Goal: Task Accomplishment & Management: Use online tool/utility

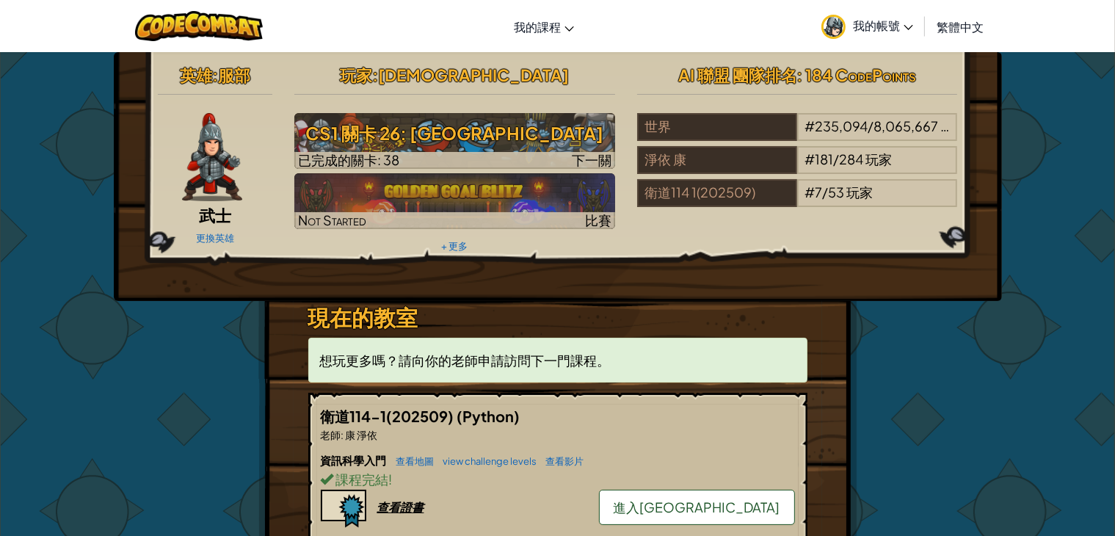
click at [1071, 321] on div "英雄 : 服部 武士 更換英雄 玩家 : [PERSON_NAME]CS1 關卡 26: Wakka Maul競技場 已完成的關卡: 38 下一關 Not S…" at bounding box center [557, 419] width 1115 height 736
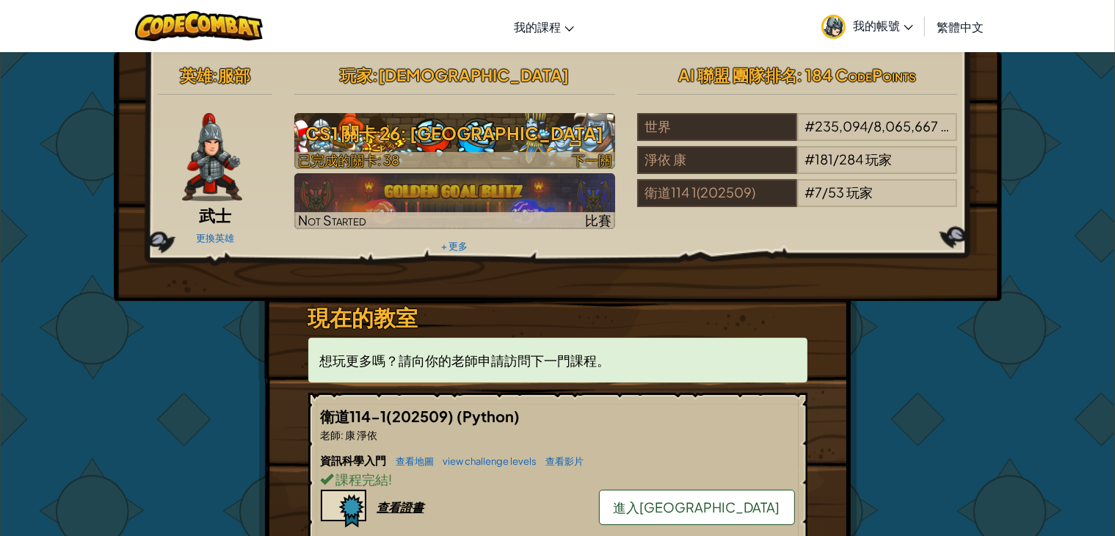
click at [501, 130] on h3 "CS1 關卡 26: [GEOGRAPHIC_DATA]" at bounding box center [454, 133] width 321 height 33
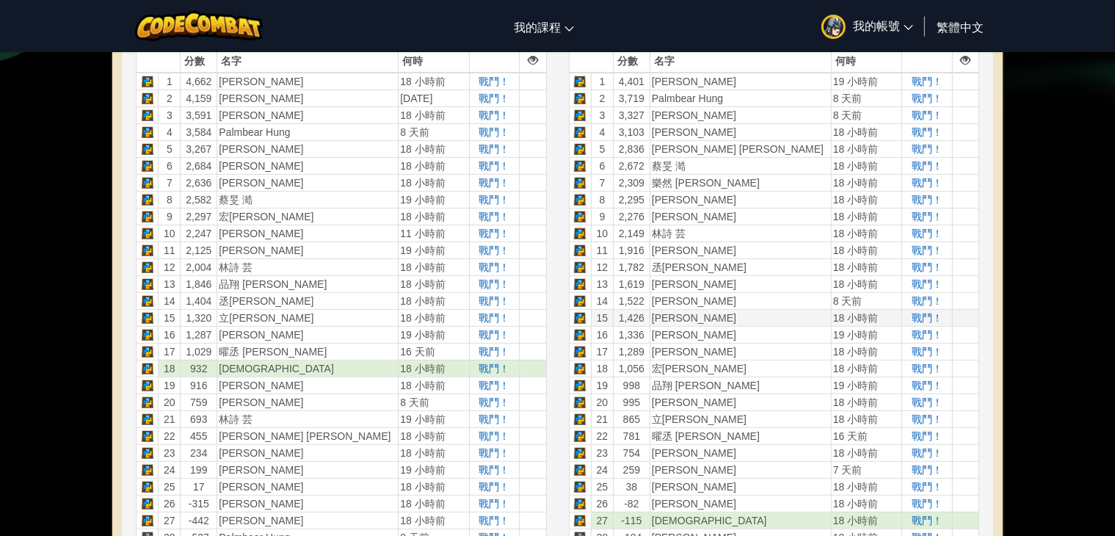
scroll to position [587, 0]
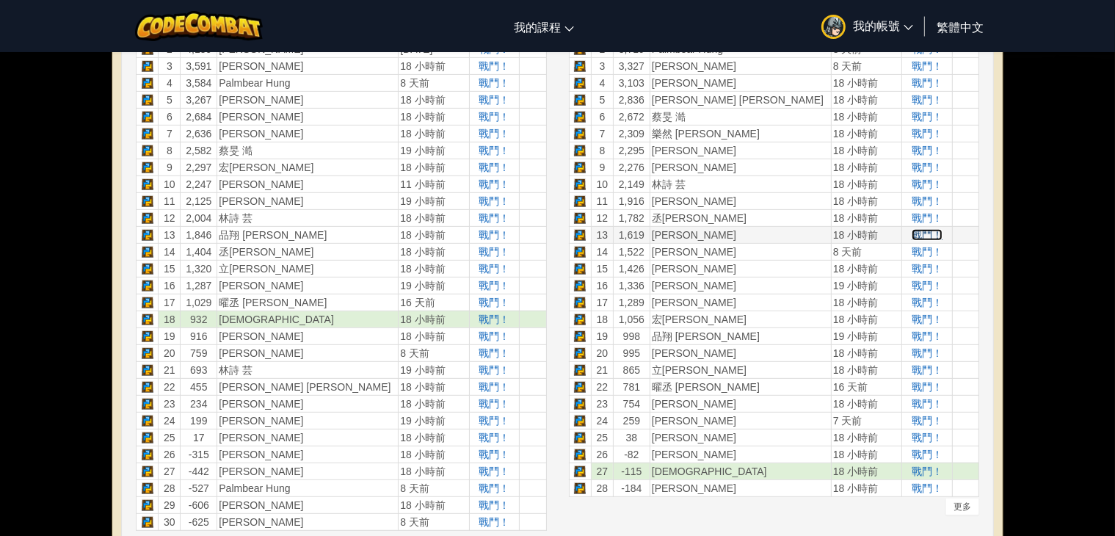
click at [926, 236] on span "戰鬥！" at bounding box center [927, 235] width 31 height 12
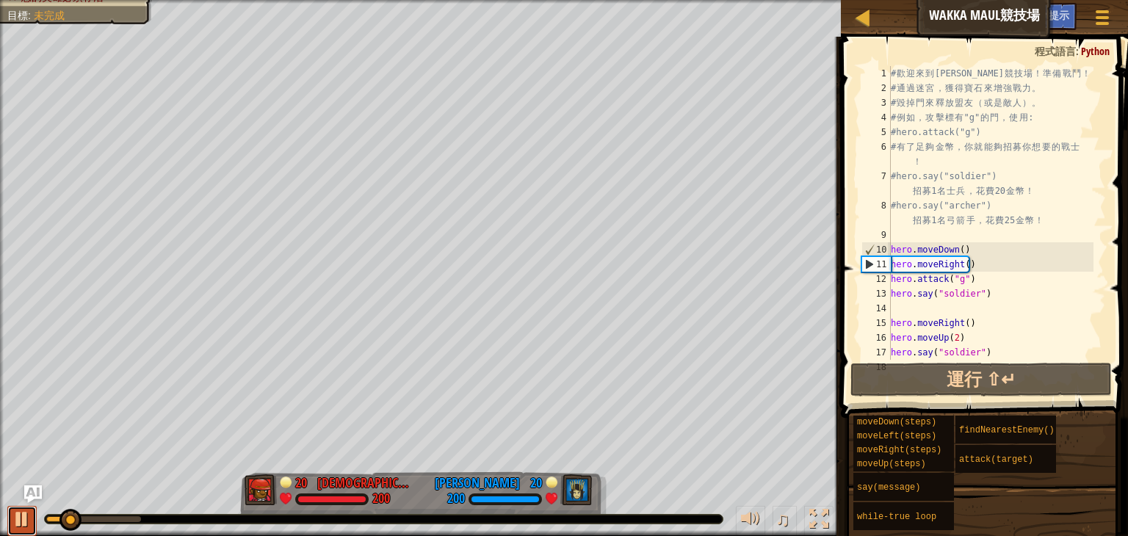
click at [27, 515] on div at bounding box center [21, 518] width 19 height 19
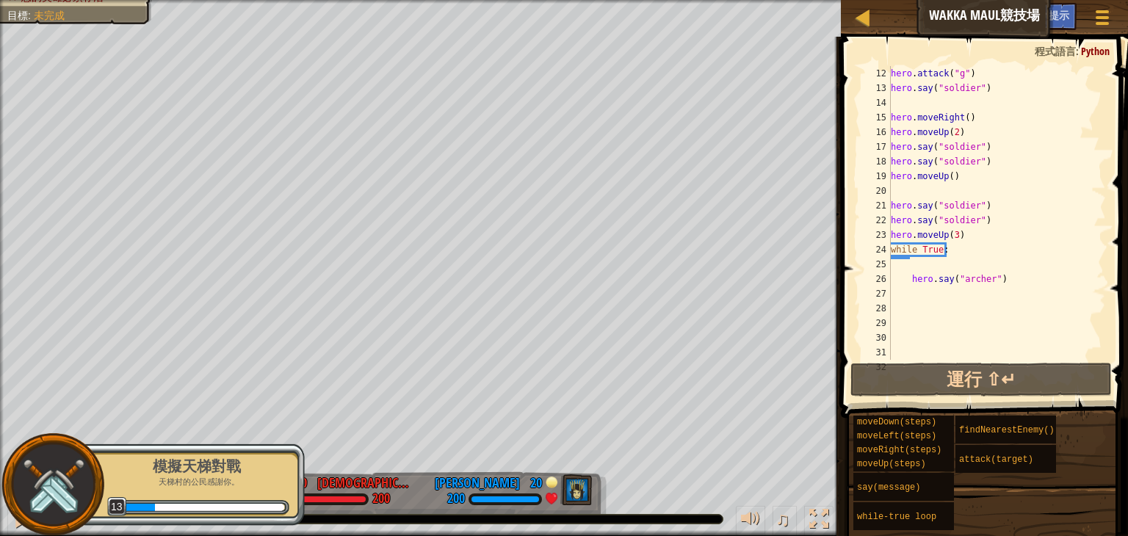
scroll to position [206, 0]
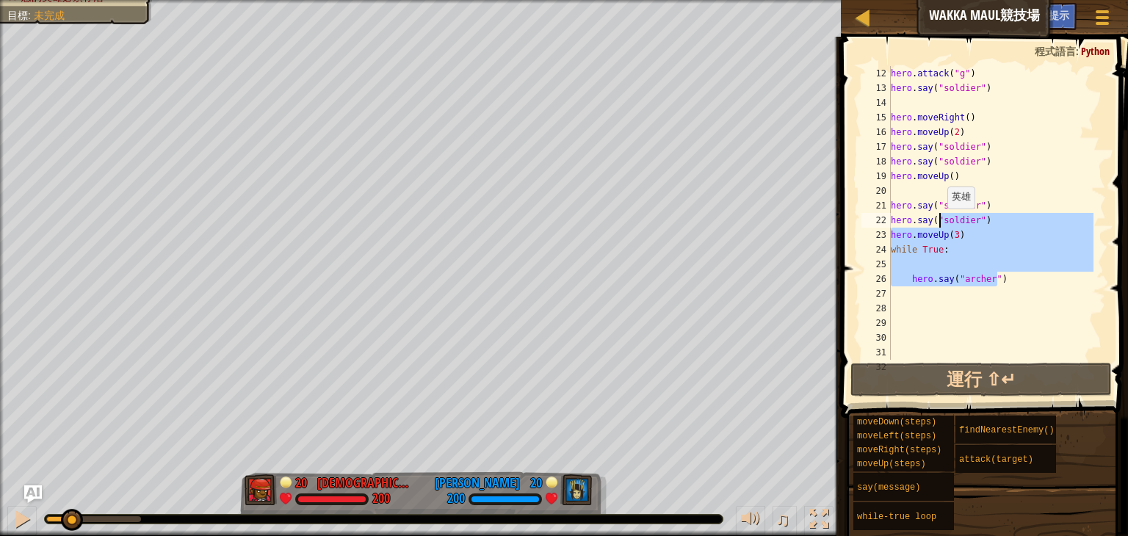
drag, startPoint x: 996, startPoint y: 280, endPoint x: 942, endPoint y: 231, distance: 73.3
click at [942, 231] on div "hero . attack ( "g" ) hero . say ( "soldier" ) hero . moveRight ( ) hero . move…" at bounding box center [991, 227] width 206 height 323
type textarea "hero.moveUp(3) while True:"
click at [1004, 291] on div "hero . attack ( "g" ) hero . say ( "soldier" ) hero . moveRight ( ) hero . move…" at bounding box center [991, 227] width 206 height 323
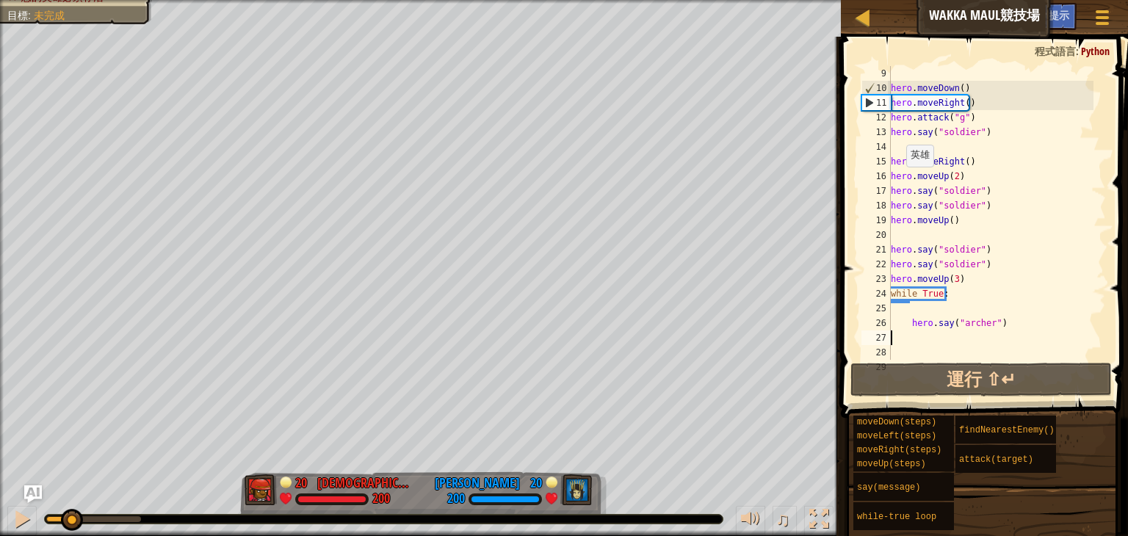
scroll to position [117, 0]
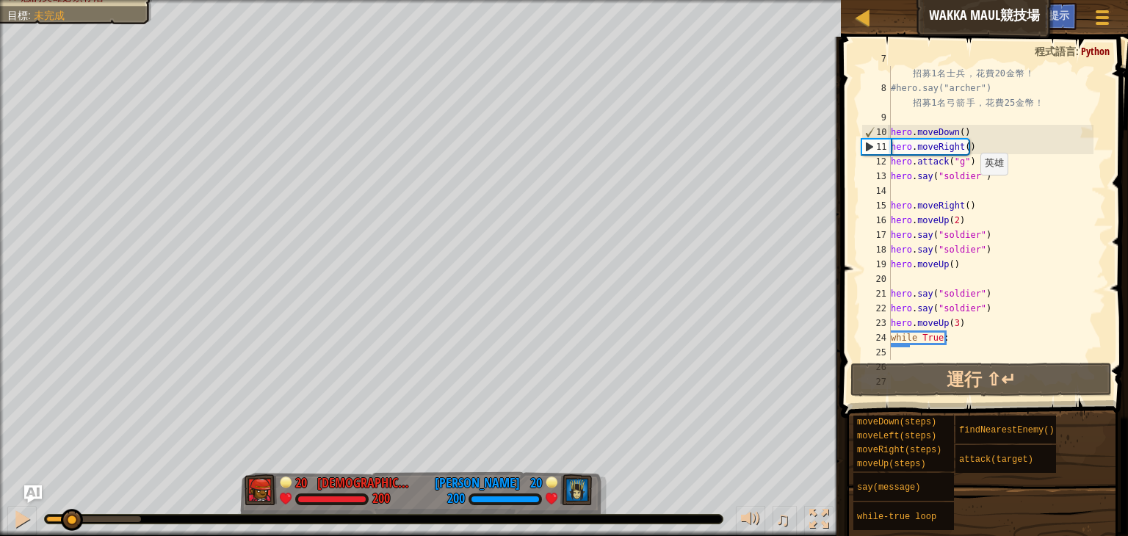
click at [972, 174] on div "#hero.say("soldier") 招 募 1 名 士 兵 ， 花 費 20 金 幣 ！ #hero.say("archer") 招 募 1 名 弓 箭…" at bounding box center [991, 220] width 206 height 338
click at [30, 518] on div at bounding box center [21, 518] width 19 height 19
click at [0, 0] on div at bounding box center [0, 0] width 0 height 0
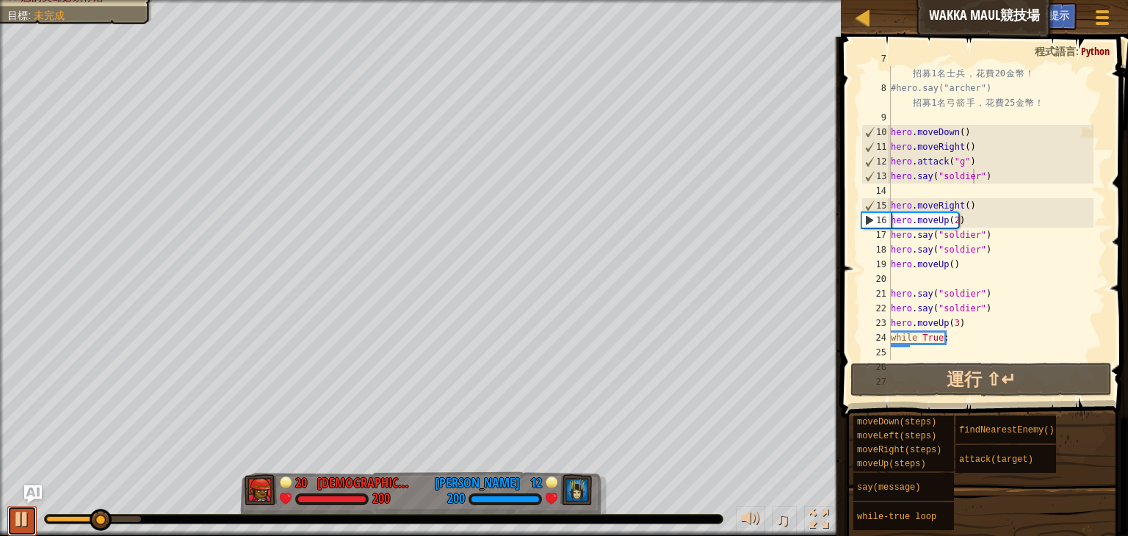
click at [28, 515] on div at bounding box center [21, 518] width 19 height 19
click at [21, 512] on div at bounding box center [21, 518] width 19 height 19
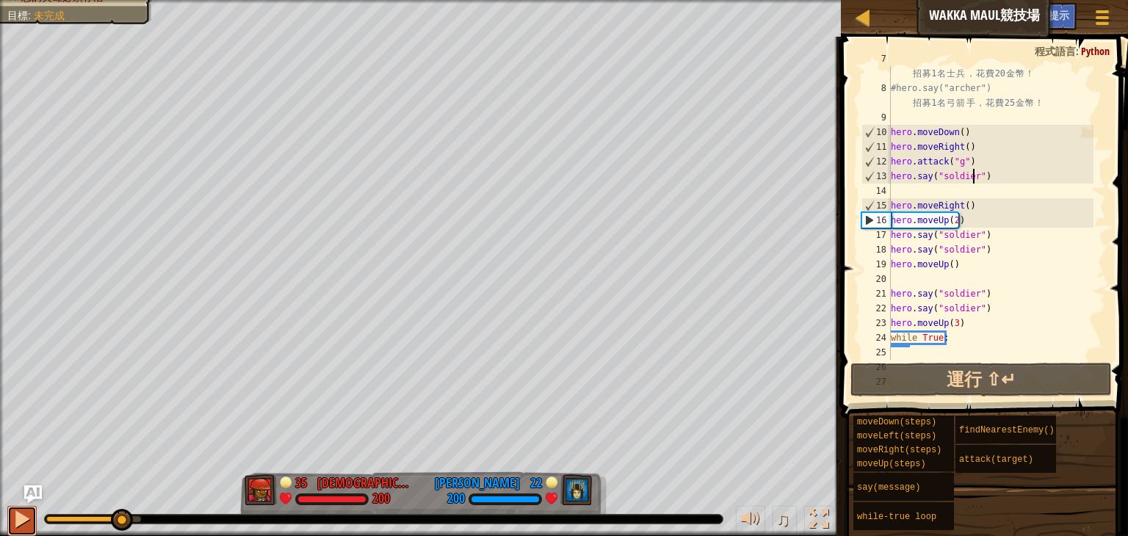
click at [21, 512] on div at bounding box center [21, 518] width 19 height 19
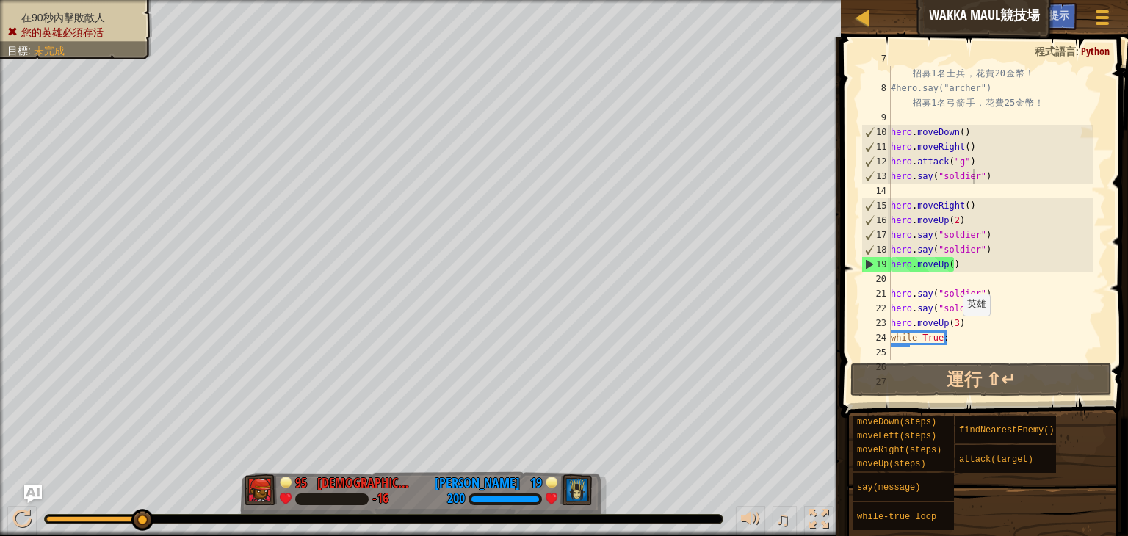
click at [120, 518] on div at bounding box center [383, 519] width 679 height 10
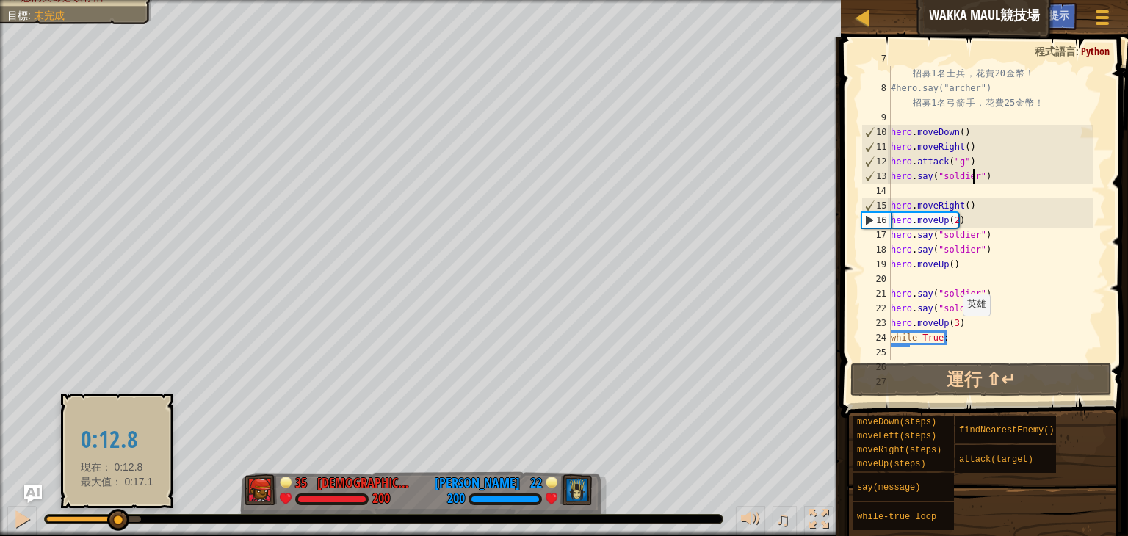
drag, startPoint x: 138, startPoint y: 515, endPoint x: 104, endPoint y: 529, distance: 36.9
click at [107, 528] on div at bounding box center [118, 520] width 22 height 22
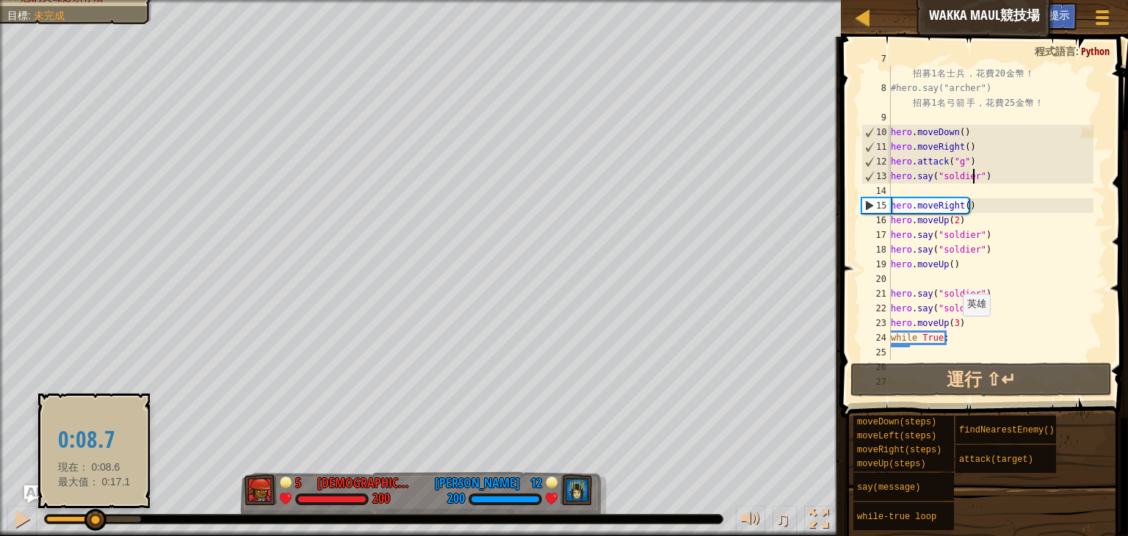
drag, startPoint x: 104, startPoint y: 529, endPoint x: 94, endPoint y: 529, distance: 9.6
click at [94, 529] on div at bounding box center [95, 520] width 22 height 22
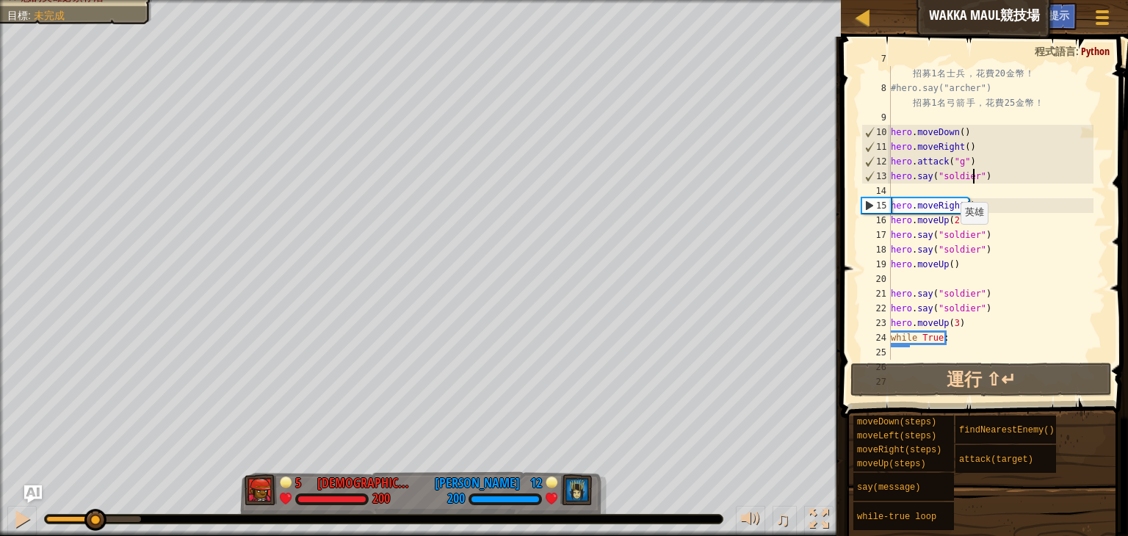
click at [954, 224] on div "#hero.say("soldier") 招 募 1 名 士 兵 ， 花 費 20 金 幣 ！ #hero.say("archer") 招 募 1 名 弓 箭…" at bounding box center [991, 220] width 206 height 338
type textarea "hero.moveUp()"
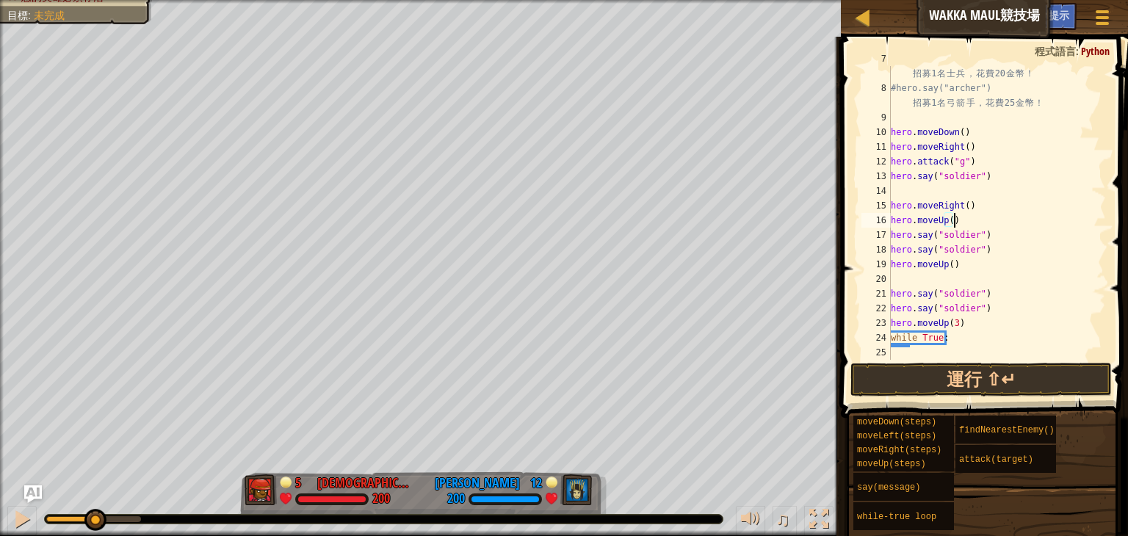
click at [964, 222] on div "#hero.say("soldier") 招 募 1 名 士 兵 ， 花 費 20 金 幣 ！ #hero.say("archer") 招 募 1 名 弓 箭…" at bounding box center [991, 220] width 206 height 338
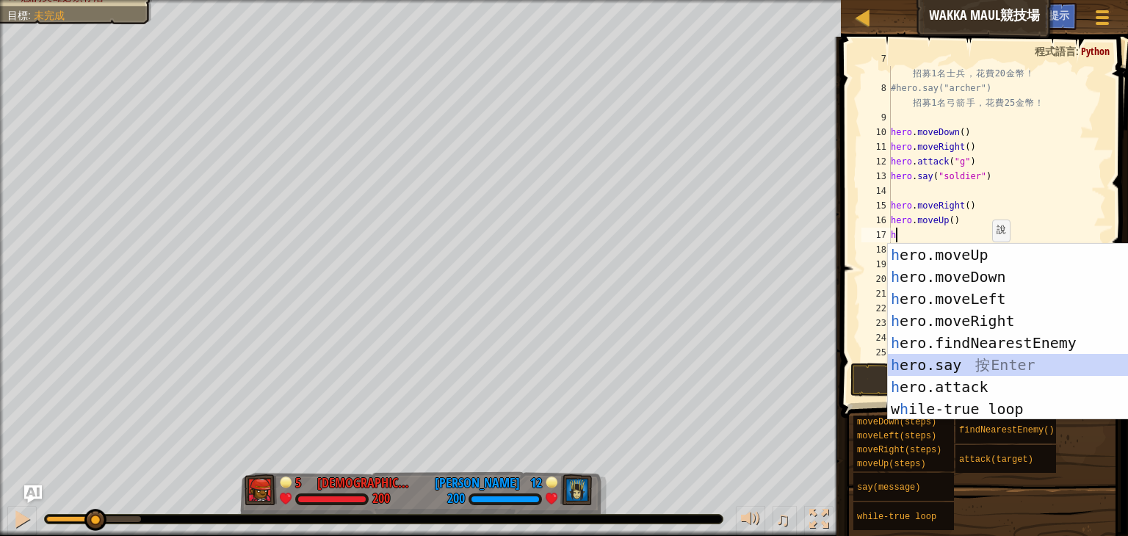
click at [945, 372] on div "h ero.moveUp 按 Enter h ero.moveDown 按 Enter h ero.moveLeft 按 Enter h ero.moveRi…" at bounding box center [1026, 354] width 277 height 220
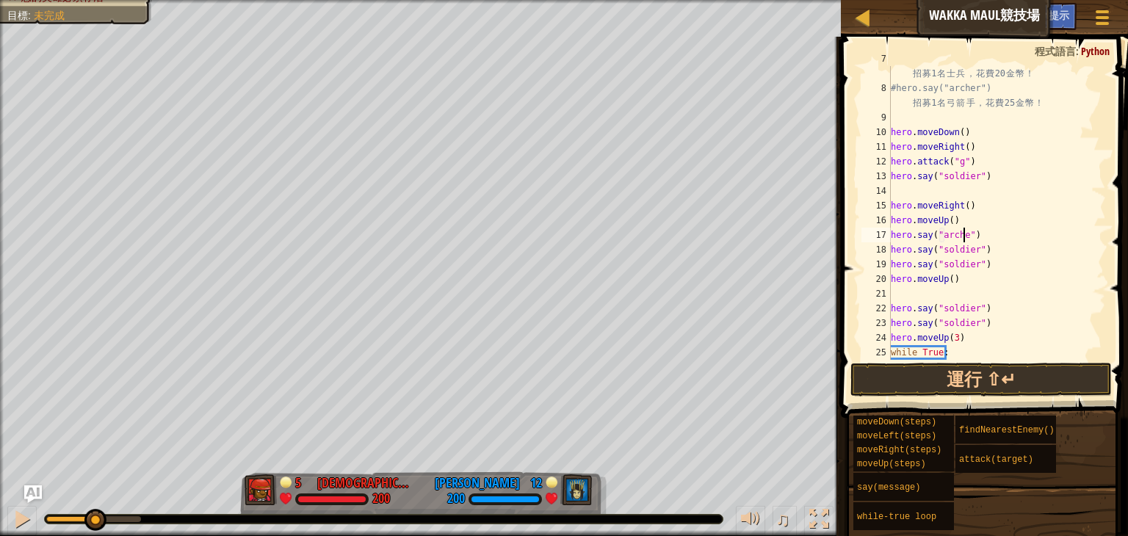
scroll to position [7, 6]
click at [1009, 236] on div "#hero.say("soldier") 招 募 1 名 士 兵 ， 花 費 20 金 幣 ！ #hero.say("archer") 招 募 1 名 弓 箭…" at bounding box center [991, 220] width 206 height 338
click at [969, 236] on div "#hero.say("soldier") 招 募 1 名 士 兵 ， 花 費 20 金 幣 ！ #hero.say("archer") 招 募 1 名 弓 箭…" at bounding box center [991, 220] width 206 height 338
click at [987, 233] on div "#hero.say("soldier") 招 募 1 名 士 兵 ， 花 費 20 金 幣 ！ #hero.say("archer") 招 募 1 名 弓 箭…" at bounding box center [991, 220] width 206 height 338
click at [976, 259] on div "#hero.say("soldier") 招 募 1 名 士 兵 ， 花 費 20 金 幣 ！ #hero.say("archer") 招 募 1 名 弓 箭…" at bounding box center [991, 220] width 206 height 338
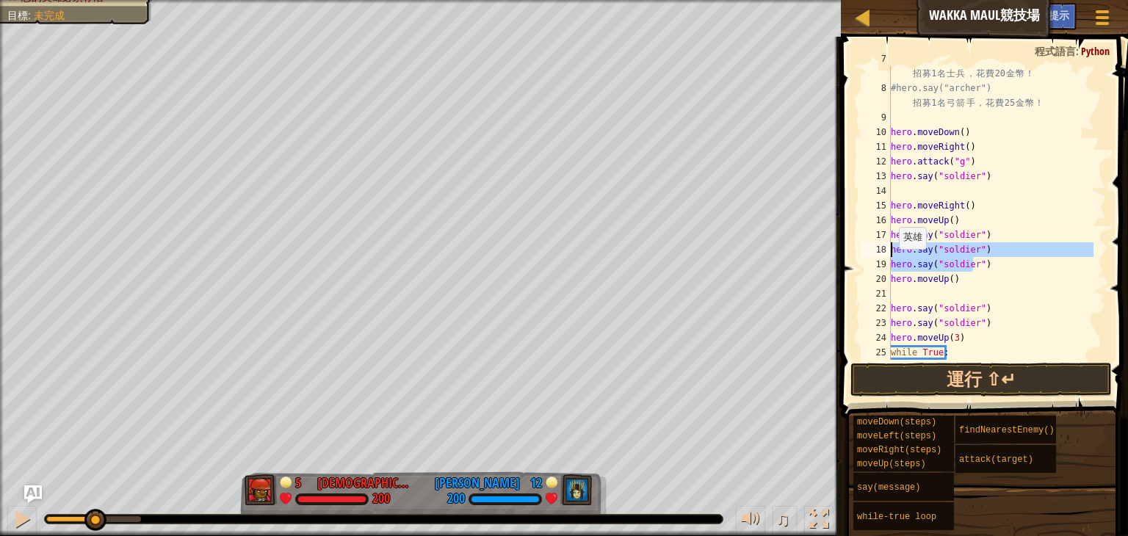
drag, startPoint x: 970, startPoint y: 259, endPoint x: 888, endPoint y: 246, distance: 83.3
click at [888, 246] on div "hero.[PERSON_NAME]("soldier") 7 8 9 10 11 12 13 14 15 16 17 18 19 20 21 22 23 2…" at bounding box center [981, 213] width 247 height 294
type textarea "")"
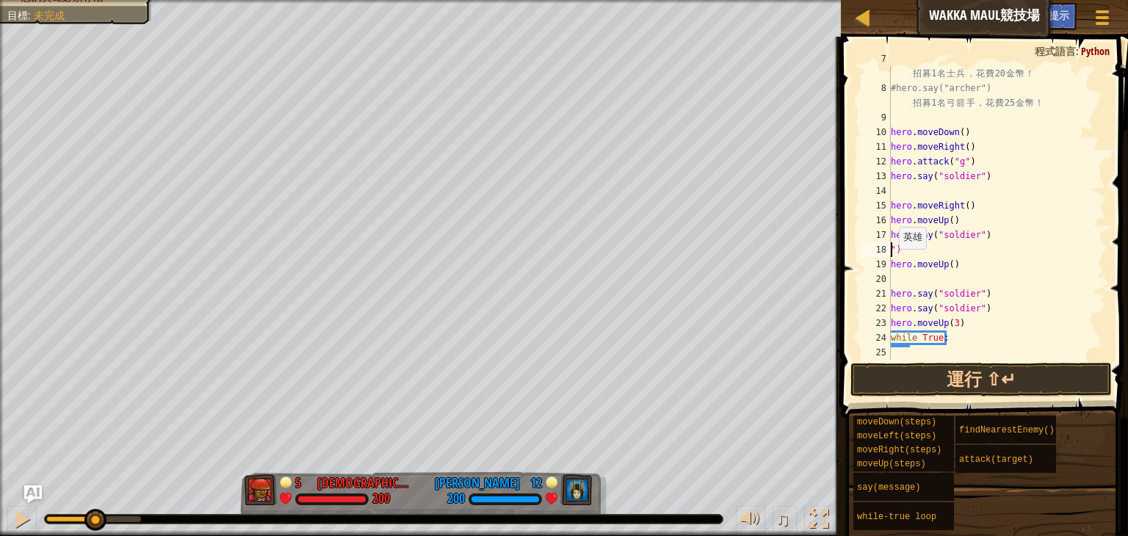
scroll to position [7, 0]
click at [912, 253] on div "#hero.say("soldier") 招 募 1 名 士 兵 ， 花 費 20 金 幣 ！ #hero.say("archer") 招 募 1 名 弓 箭…" at bounding box center [991, 220] width 206 height 338
drag, startPoint x: 949, startPoint y: 262, endPoint x: 971, endPoint y: 280, distance: 28.2
click at [948, 262] on div "#hero.say("soldier") 招 募 1 名 士 兵 ， 花 費 20 金 幣 ！ #hero.say("archer") 招 募 1 名 弓 箭…" at bounding box center [991, 220] width 206 height 338
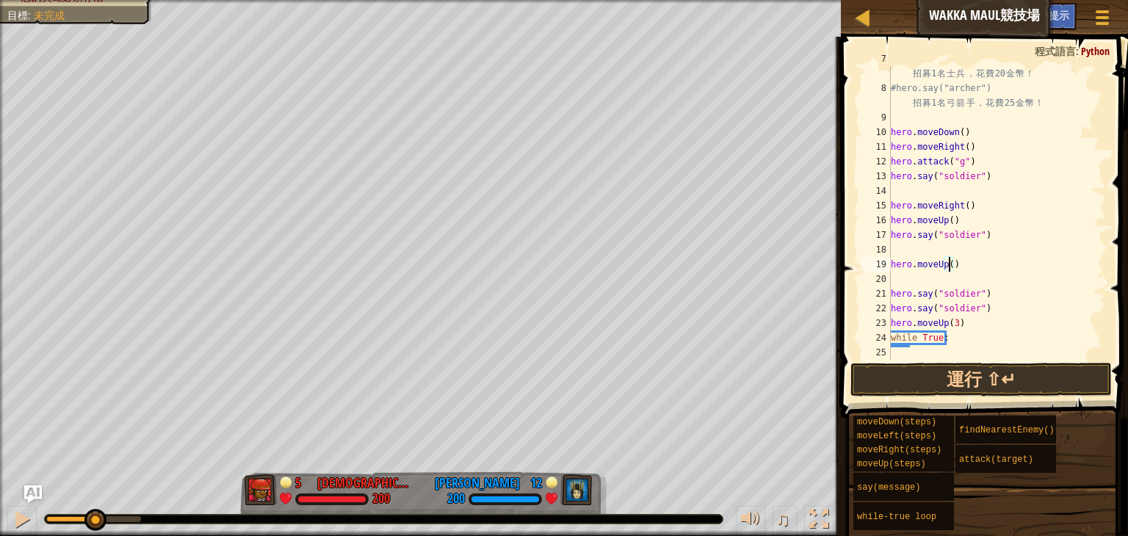
type textarea "hero.moveUp(2)"
click at [932, 244] on div "#hero.say("soldier") 招 募 1 名 士 兵 ， 花 費 20 金 幣 ！ #hero.say("archer") 招 募 1 名 弓 箭…" at bounding box center [991, 220] width 206 height 338
type textarea "hero.say("soldier")"
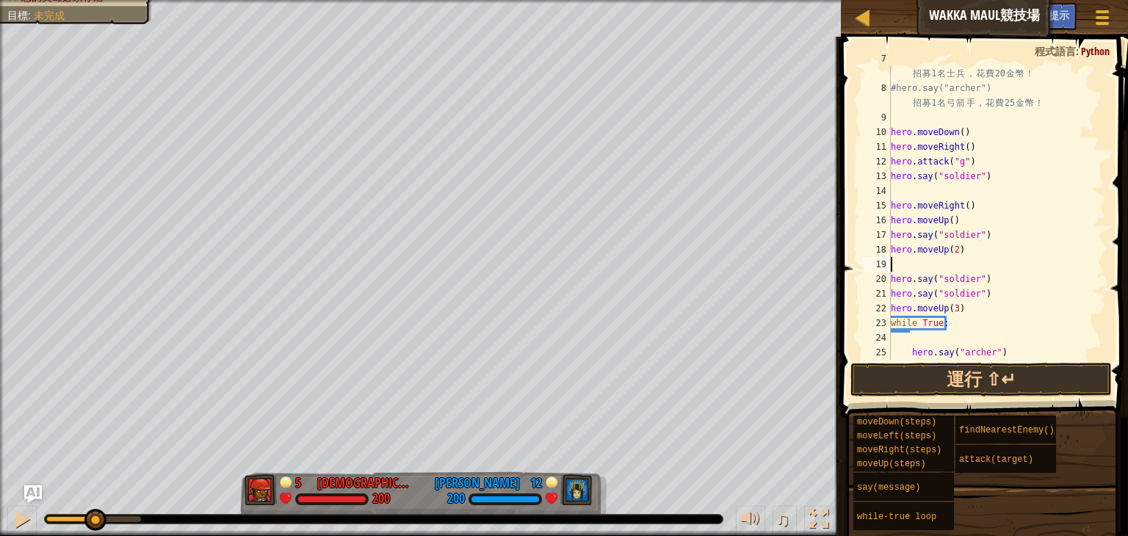
click at [941, 263] on div "#hero.say("soldier") 招 募 1 名 士 兵 ， 花 費 20 金 幣 ！ #hero.say("archer") 招 募 1 名 弓 箭…" at bounding box center [991, 220] width 206 height 338
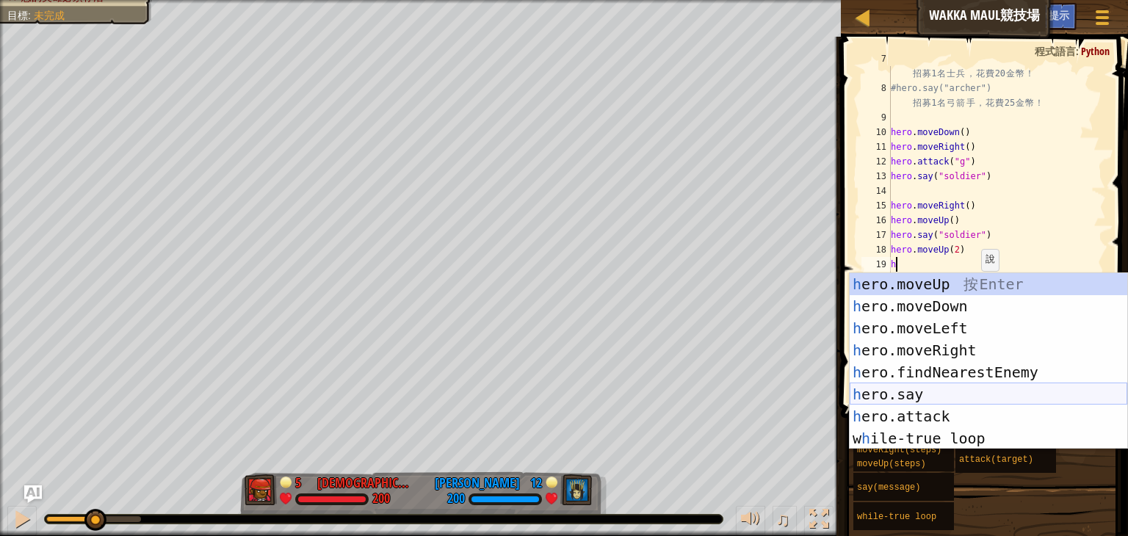
click at [904, 388] on div "h ero.moveUp 按 Enter h ero.moveDown 按 Enter h ero.moveLeft 按 Enter h ero.moveRi…" at bounding box center [987, 383] width 277 height 220
click at [904, 388] on button "運行 ⇧↵" at bounding box center [980, 380] width 261 height 34
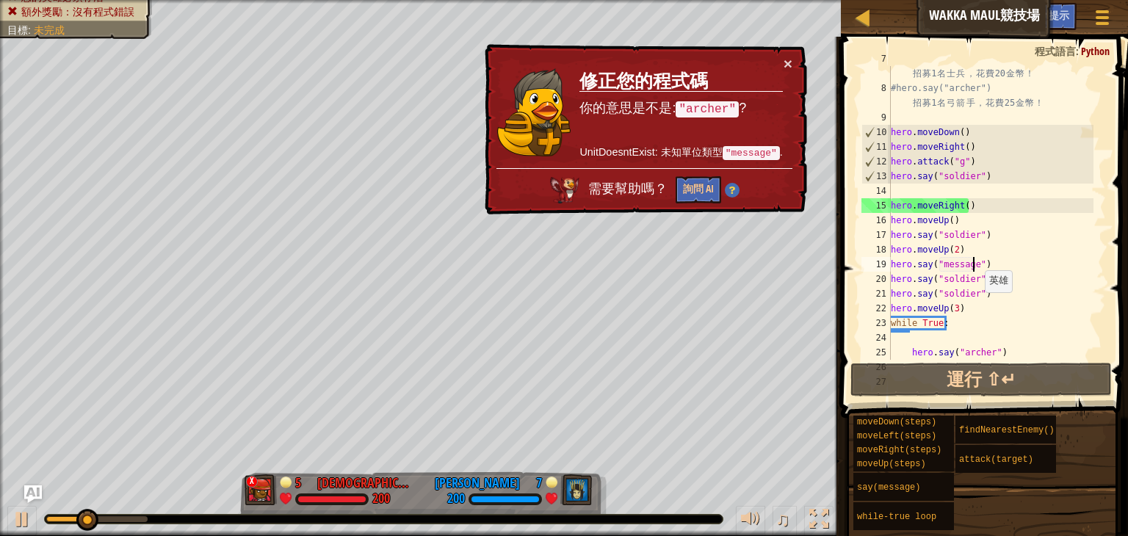
click at [963, 296] on div "#hero.say("soldier") 招 募 1 名 士 兵 ， 花 費 20 金 幣 ！ #hero.say("archer") 招 募 1 名 弓 箭…" at bounding box center [991, 220] width 206 height 338
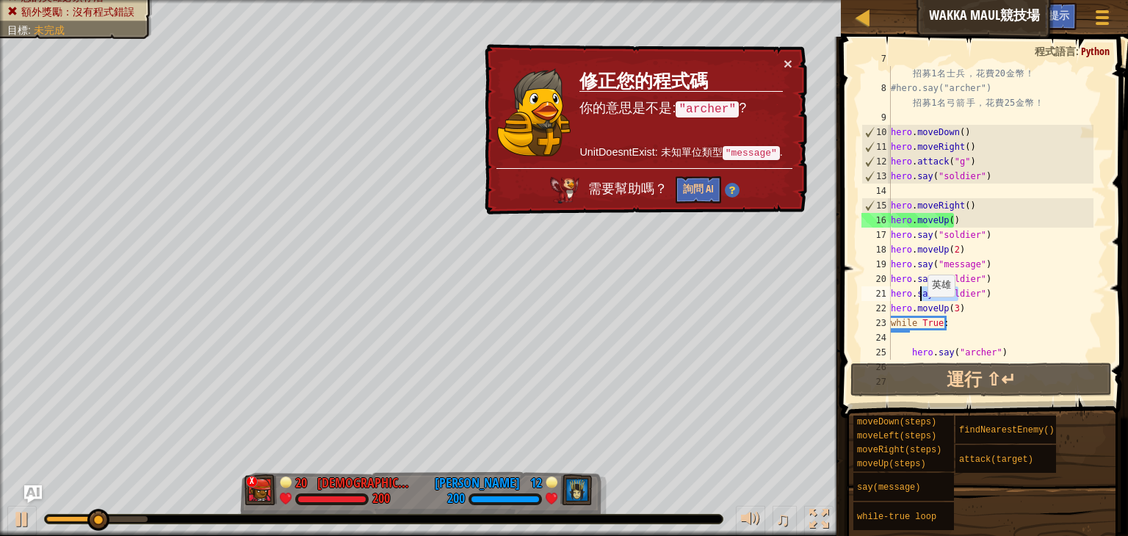
drag, startPoint x: 958, startPoint y: 296, endPoint x: 919, endPoint y: 297, distance: 38.9
click at [919, 297] on div "#hero.say("soldier") 招 募 1 名 士 兵 ， 花 費 20 金 幣 ！ #hero.say("archer") 招 募 1 名 弓 箭…" at bounding box center [991, 220] width 206 height 338
click at [1007, 285] on div "#hero.say("soldier") 招 募 1 名 士 兵 ， 花 費 20 金 幣 ！ #hero.say("archer") 招 募 1 名 弓 箭…" at bounding box center [991, 220] width 206 height 338
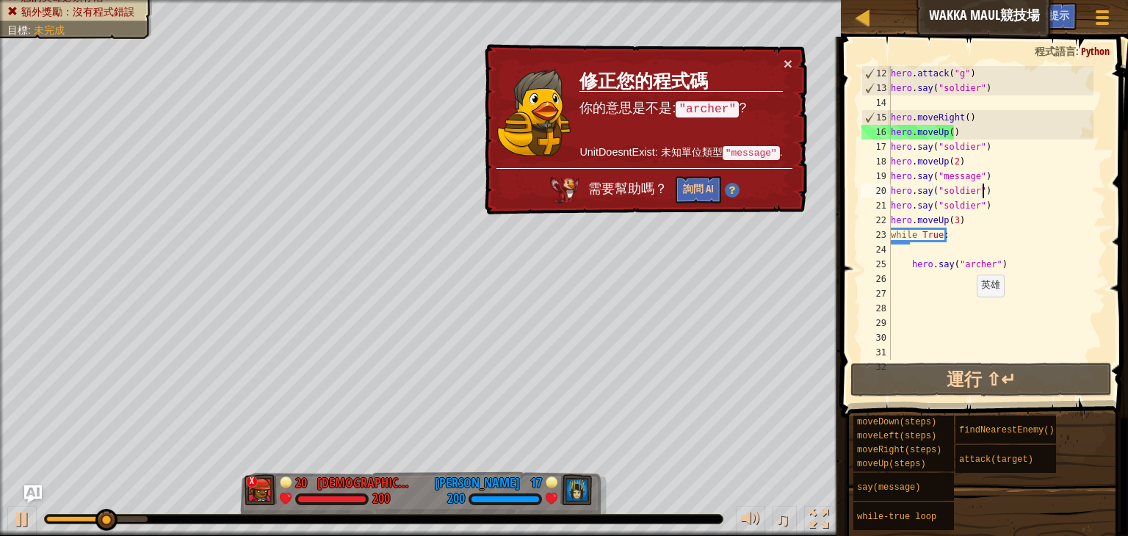
scroll to position [206, 0]
click at [946, 266] on div "hero . attack ( "g" ) hero . say ( "soldier" ) hero . moveRight ( ) hero . move…" at bounding box center [991, 227] width 206 height 323
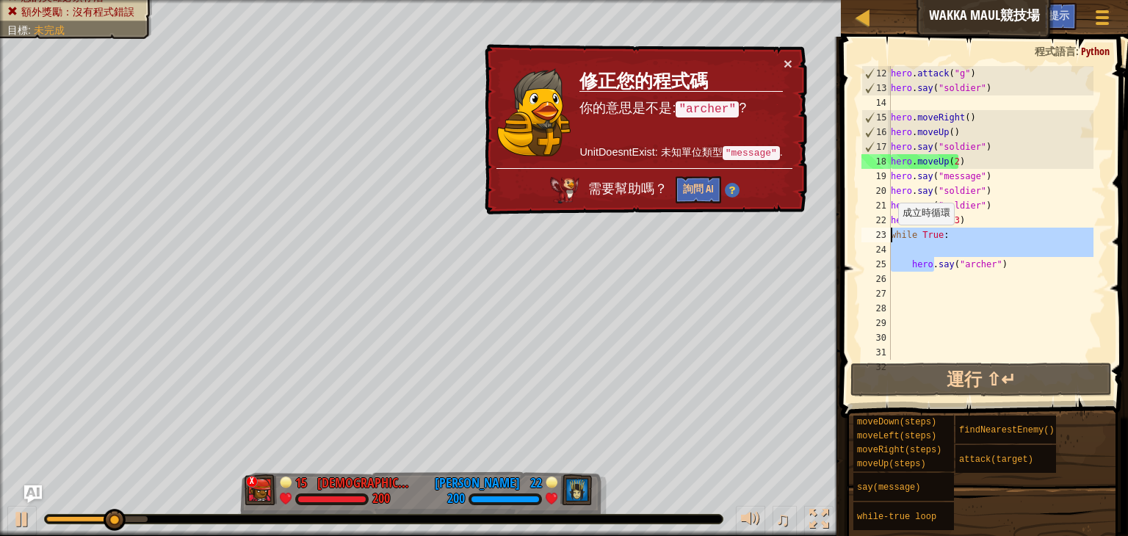
drag, startPoint x: 926, startPoint y: 266, endPoint x: 890, endPoint y: 239, distance: 45.1
click at [890, 239] on div "hero . attack ( "g" ) hero . say ( "soldier" ) hero . moveRight ( ) hero . move…" at bounding box center [991, 227] width 206 height 323
click at [890, 239] on div "hero . attack ( "g" ) hero . say ( "soldier" ) hero . moveRight ( ) hero . move…" at bounding box center [991, 213] width 206 height 294
click at [890, 239] on div "hero . attack ( "g" ) hero . say ( "soldier" ) hero . moveRight ( ) hero . move…" at bounding box center [991, 227] width 206 height 323
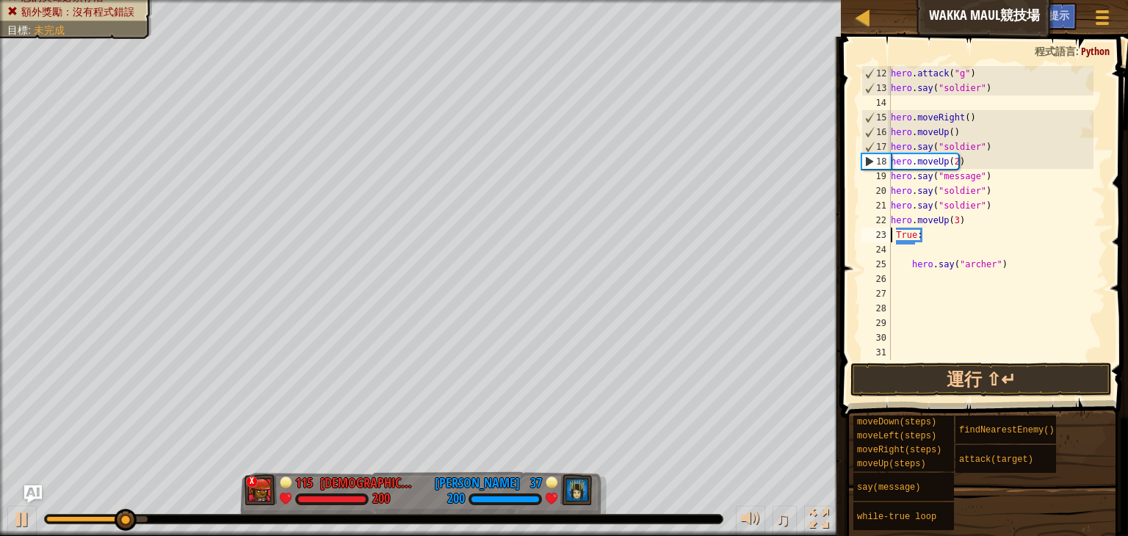
scroll to position [162, 0]
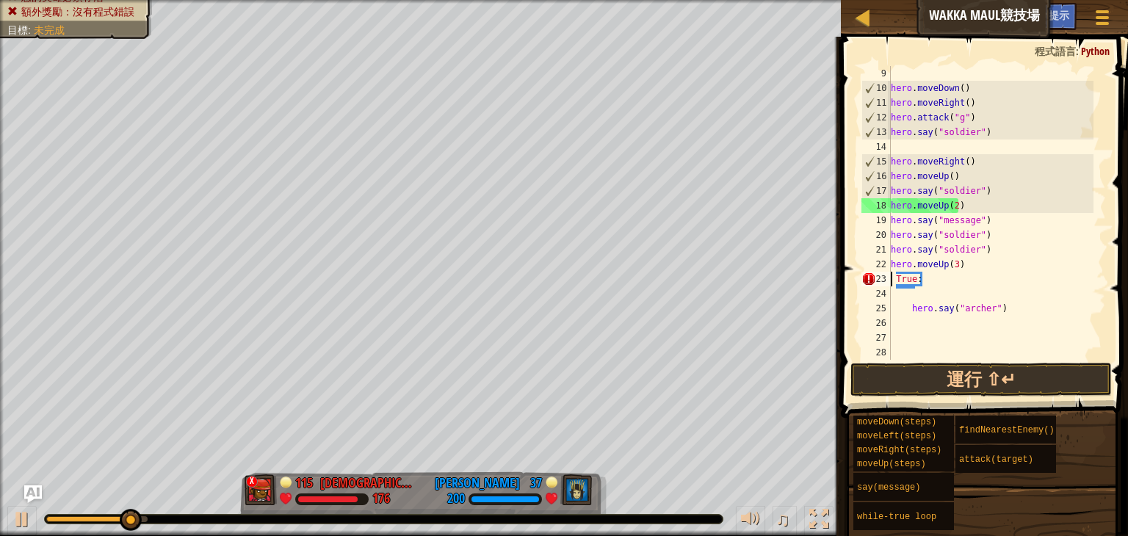
click at [1001, 305] on div "hero . moveDown ( ) hero . moveRight ( ) hero . attack ( "g" ) hero . say ( "so…" at bounding box center [991, 227] width 206 height 323
click at [12, 515] on div at bounding box center [21, 518] width 19 height 19
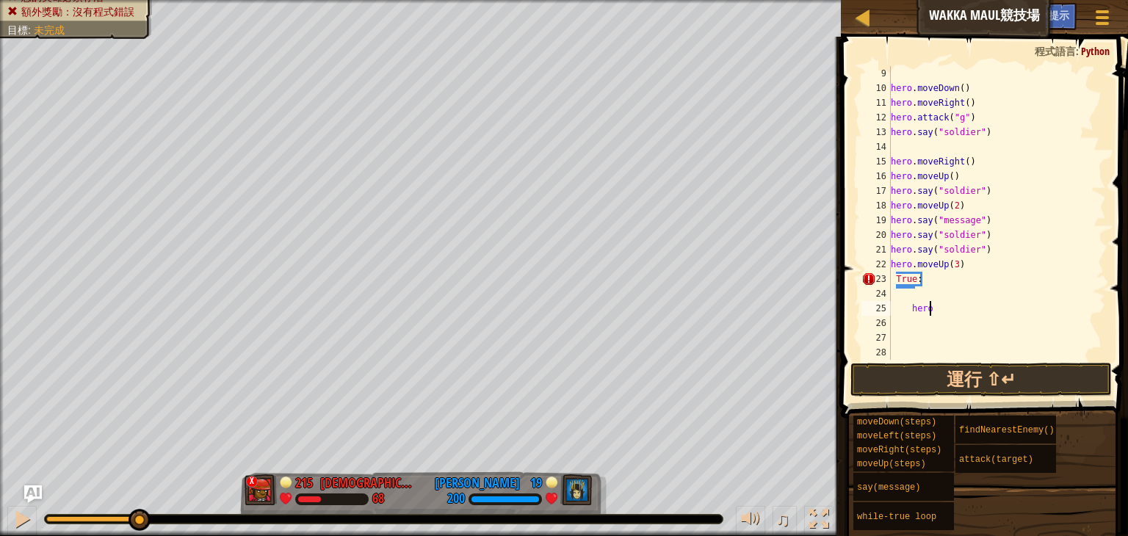
type textarea "h"
click at [932, 277] on div "hero . moveDown ( ) hero . moveRight ( ) hero . attack ( "g" ) hero . say ( "so…" at bounding box center [991, 227] width 206 height 323
type textarea "T"
click at [967, 269] on div "hero . moveDown ( ) hero . moveRight ( ) hero . attack ( "g" ) hero . say ( "so…" at bounding box center [991, 227] width 206 height 323
drag, startPoint x: 987, startPoint y: 245, endPoint x: 948, endPoint y: 253, distance: 39.0
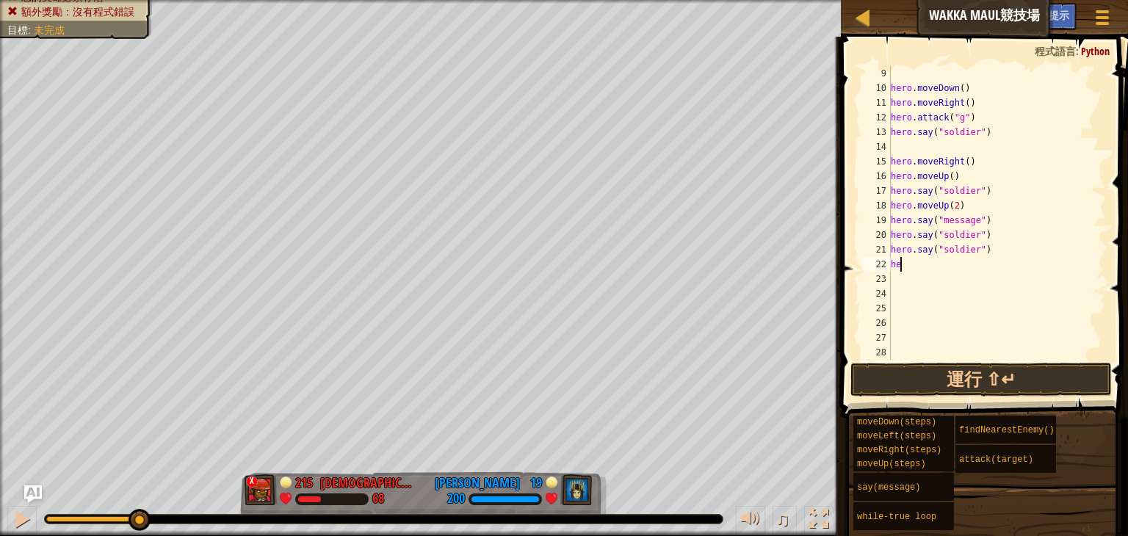
click at [986, 245] on div "hero . moveDown ( ) hero . moveRight ( ) hero . attack ( "g" ) hero . say ( "so…" at bounding box center [991, 227] width 206 height 323
click at [966, 252] on div "hero . moveDown ( ) hero . moveRight ( ) hero . attack ( "g" ) hero . say ( "so…" at bounding box center [991, 227] width 206 height 323
drag, startPoint x: 948, startPoint y: 253, endPoint x: 915, endPoint y: 251, distance: 33.8
click at [935, 253] on div "hero . moveDown ( ) hero . moveRight ( ) hero . attack ( "g" ) hero . say ( "so…" at bounding box center [991, 227] width 206 height 323
click at [912, 250] on div "hero . moveDown ( ) hero . moveRight ( ) hero . attack ( "g" ) hero . say ( "so…" at bounding box center [991, 227] width 206 height 323
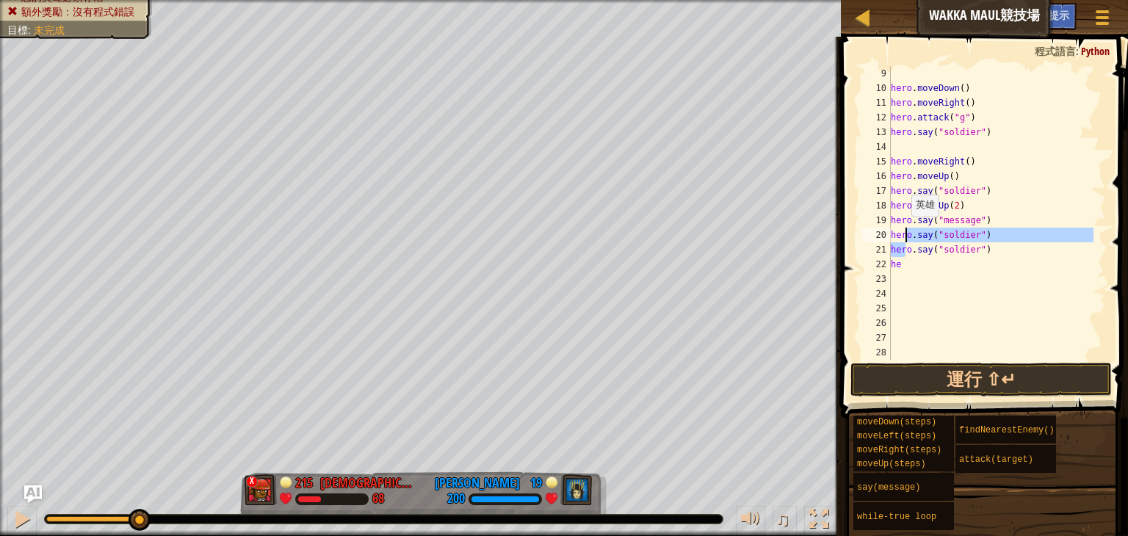
drag, startPoint x: 901, startPoint y: 242, endPoint x: 904, endPoint y: 231, distance: 10.5
click at [904, 231] on div "hero . moveDown ( ) hero . moveRight ( ) hero . attack ( "g" ) hero . say ( "so…" at bounding box center [991, 227] width 206 height 323
click at [989, 232] on div "hero . moveDown ( ) hero . moveRight ( ) hero . attack ( "g" ) hero . say ( "so…" at bounding box center [991, 227] width 206 height 323
type textarea "h"
click at [906, 249] on div "hero . moveDown ( ) hero . moveRight ( ) hero . attack ( "g" ) hero . say ( "so…" at bounding box center [991, 227] width 206 height 323
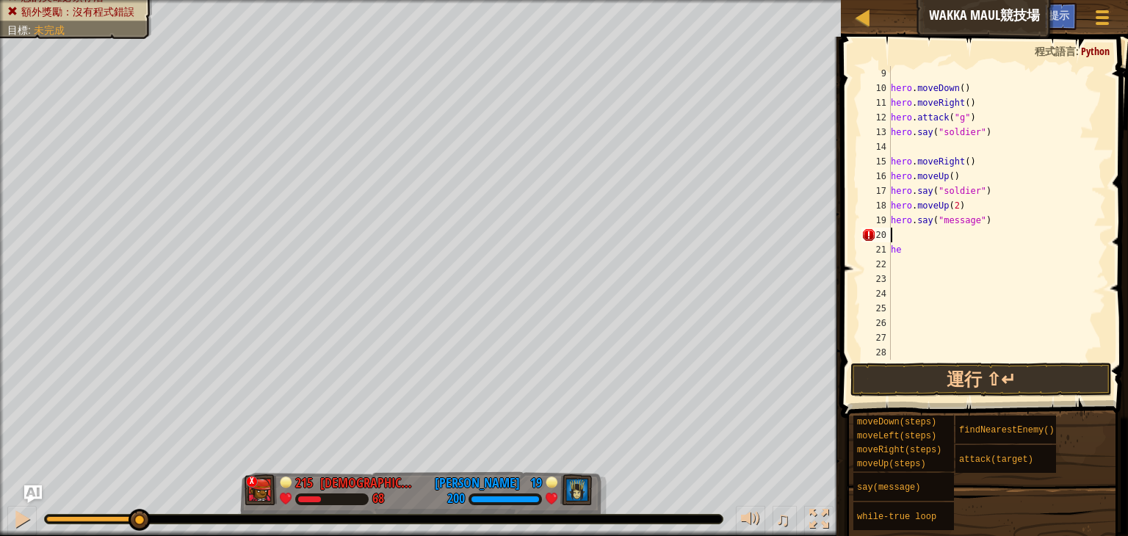
type textarea "he"
click at [906, 249] on div "hero . moveDown ( ) hero . moveRight ( ) hero . attack ( "g" ) hero . say ( "so…" at bounding box center [991, 227] width 206 height 323
click at [984, 206] on div "hero . moveDown ( ) hero . moveRight ( ) hero . attack ( "g" ) hero . say ( "so…" at bounding box center [991, 227] width 206 height 323
type textarea "hero.moveUp(2)"
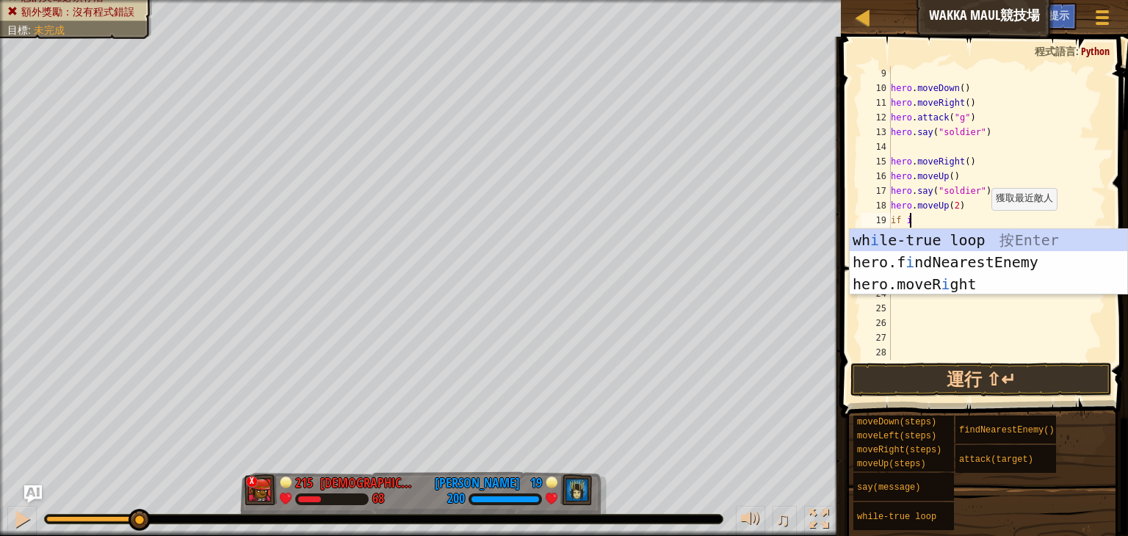
scroll to position [7, 0]
click at [1014, 206] on div "hero . moveDown ( ) hero . moveRight ( ) hero . attack ( "g" ) hero . say ( "so…" at bounding box center [991, 227] width 206 height 323
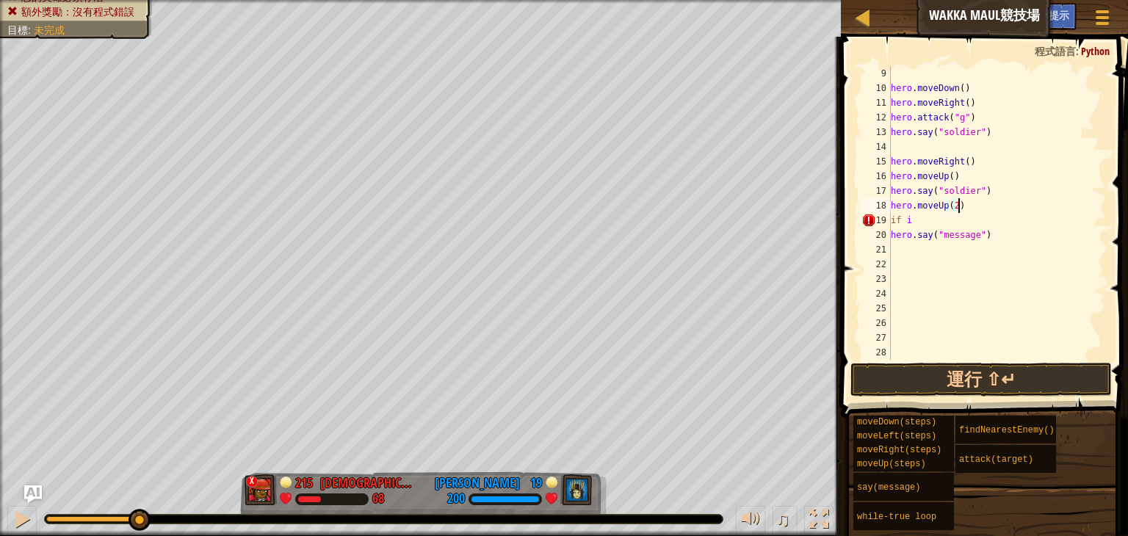
click at [1015, 218] on div "hero . moveDown ( ) hero . moveRight ( ) hero . attack ( "g" ) hero . say ( "so…" at bounding box center [991, 227] width 206 height 323
type textarea "i"
click at [973, 236] on div "hero . moveDown ( ) hero . moveRight ( ) hero . attack ( "g" ) hero . say ( "so…" at bounding box center [991, 227] width 206 height 323
type textarea "hero.say("archer")"
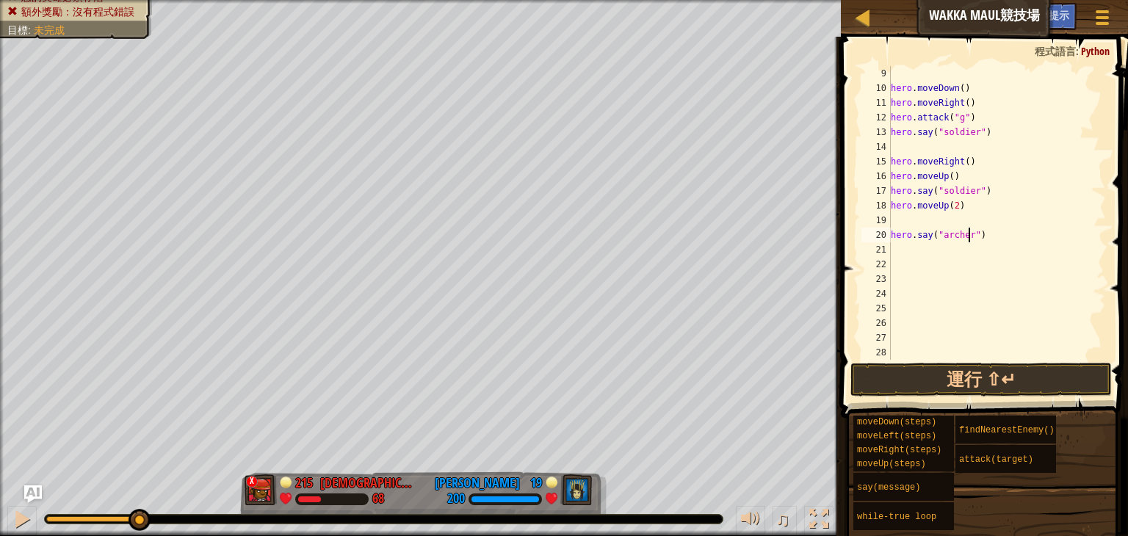
click at [975, 225] on div "hero . moveDown ( ) hero . moveRight ( ) hero . attack ( "g" ) hero . say ( "so…" at bounding box center [991, 227] width 206 height 323
click at [921, 251] on div "hero . moveDown ( ) hero . moveRight ( ) hero . attack ( "g" ) hero . say ( "so…" at bounding box center [991, 227] width 206 height 323
click at [922, 247] on div "hero . moveDown ( ) hero . moveRight ( ) hero . attack ( "g" ) hero . say ( "so…" at bounding box center [991, 227] width 206 height 323
click at [923, 244] on div "hero . moveDown ( ) hero . moveRight ( ) hero . attack ( "g" ) hero . say ( "so…" at bounding box center [991, 227] width 206 height 323
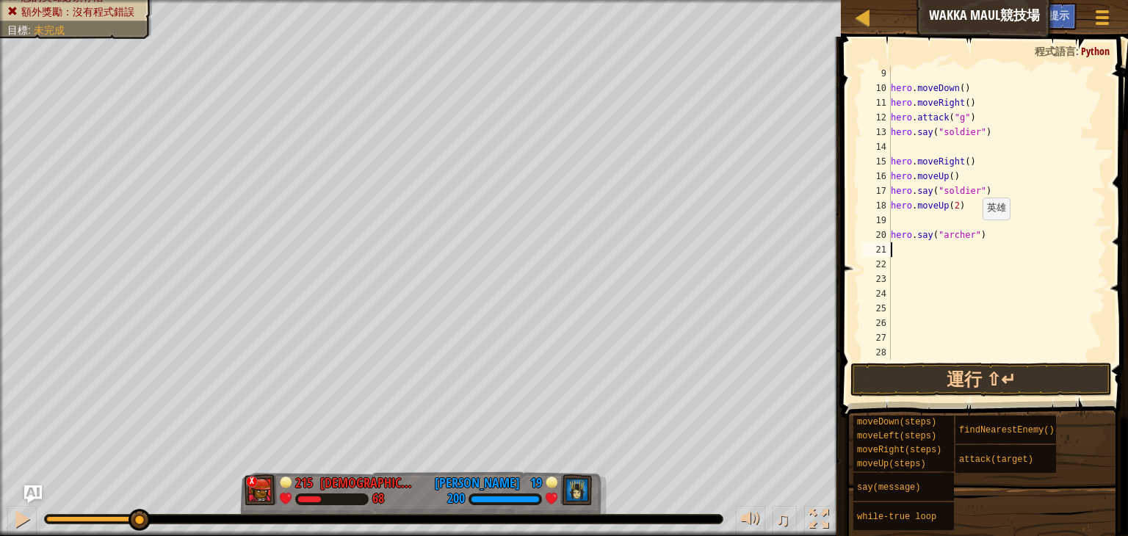
click at [975, 233] on div "hero . moveDown ( ) hero . moveRight ( ) hero . attack ( "g" ) hero . say ( "so…" at bounding box center [991, 227] width 206 height 323
click at [984, 235] on div "hero . moveDown ( ) hero . moveRight ( ) hero . attack ( "g" ) hero . say ( "so…" at bounding box center [991, 227] width 206 height 323
type textarea "hero.say("archer")"
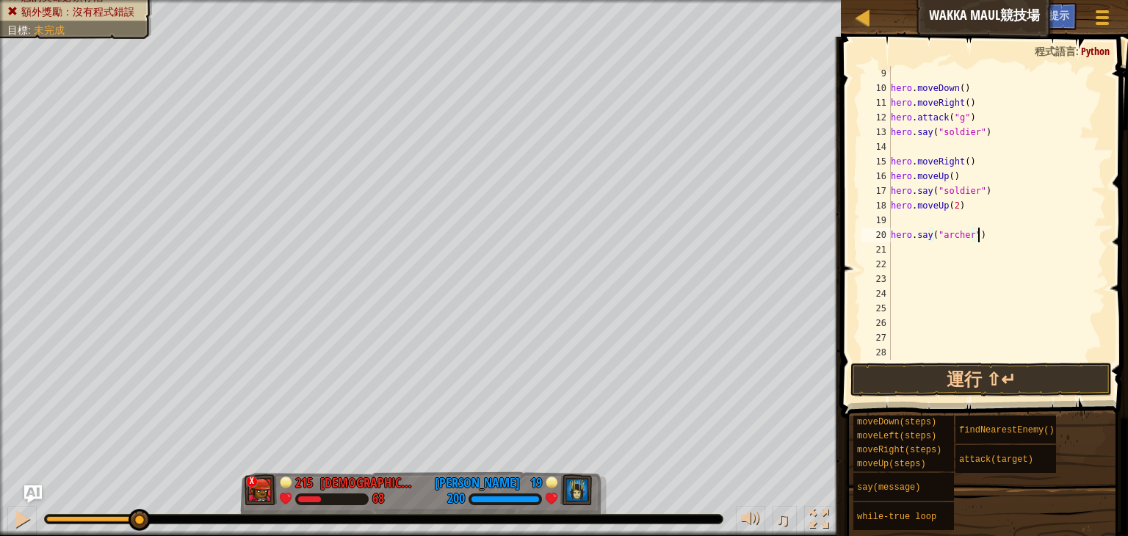
click at [979, 235] on div "hero . moveDown ( ) hero . moveRight ( ) hero . attack ( "g" ) hero . say ( "so…" at bounding box center [991, 213] width 206 height 294
drag, startPoint x: 969, startPoint y: 236, endPoint x: 948, endPoint y: 242, distance: 21.4
click at [954, 242] on div "hero . moveDown ( ) hero . moveRight ( ) hero . attack ( "g" ) hero . say ( "so…" at bounding box center [991, 227] width 206 height 323
drag, startPoint x: 948, startPoint y: 242, endPoint x: 922, endPoint y: 244, distance: 26.5
click at [941, 244] on div "hero . moveDown ( ) hero . moveRight ( ) hero . attack ( "g" ) hero . say ( "so…" at bounding box center [991, 213] width 206 height 294
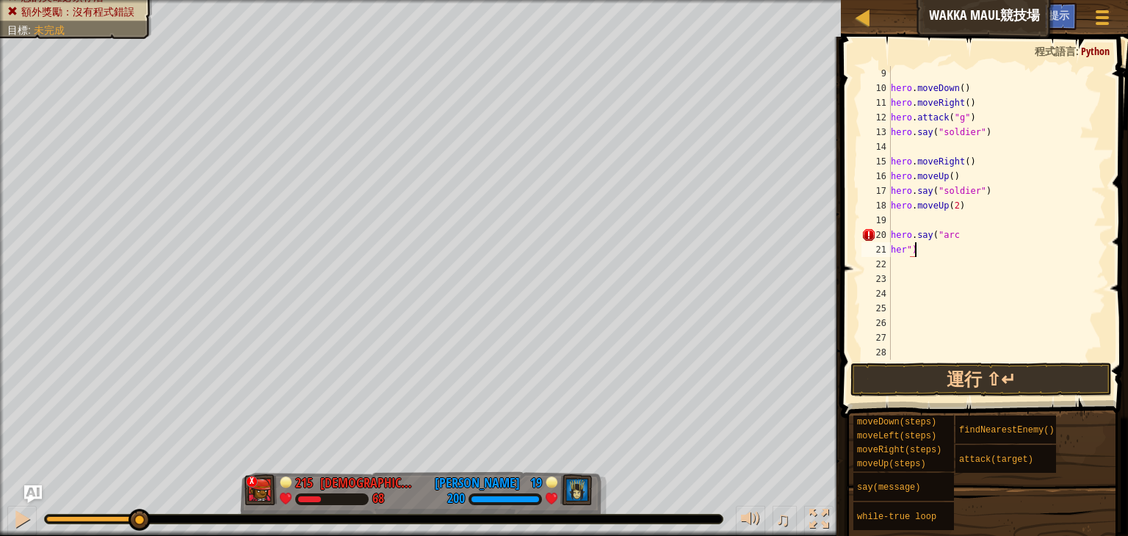
click at [929, 243] on div "hero . moveDown ( ) hero . moveRight ( ) hero . attack ( "g" ) hero . say ( "so…" at bounding box center [991, 227] width 206 height 323
click at [989, 231] on div "hero . moveDown ( ) hero . moveRight ( ) hero . attack ( "g" ) hero . say ( "so…" at bounding box center [991, 213] width 206 height 294
click at [984, 233] on div "hero . moveDown ( ) hero . moveRight ( ) hero . attack ( "g" ) hero . say ( "so…" at bounding box center [991, 227] width 206 height 323
click at [968, 238] on div "hero . moveDown ( ) hero . moveRight ( ) hero . attack ( "g" ) hero . say ( "so…" at bounding box center [991, 227] width 206 height 323
drag, startPoint x: 957, startPoint y: 242, endPoint x: 934, endPoint y: 242, distance: 23.5
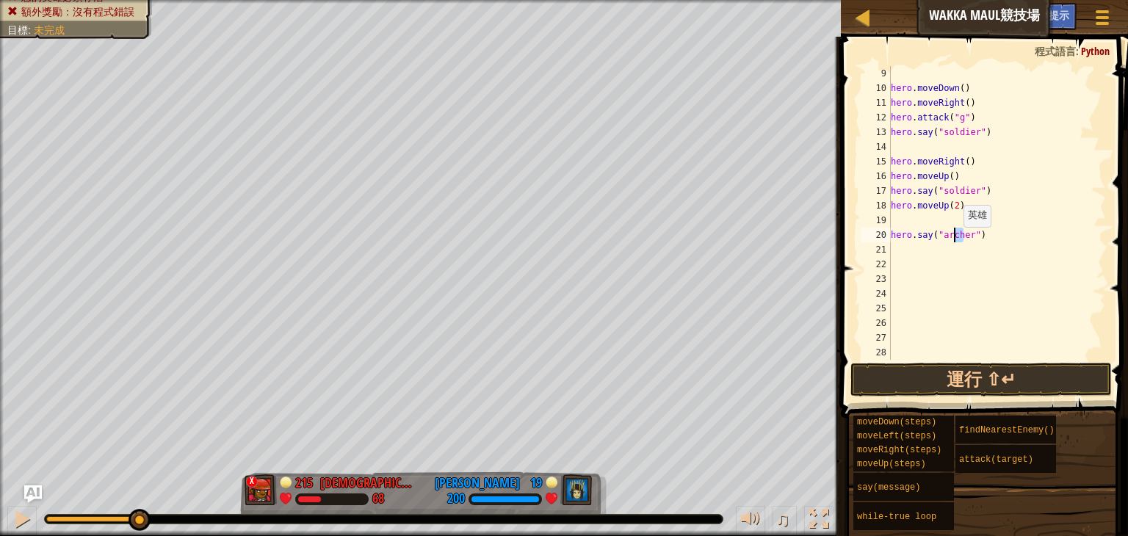
click at [937, 242] on div "hero . moveDown ( ) hero . moveRight ( ) hero . attack ( "g" ) hero . say ( "so…" at bounding box center [991, 227] width 206 height 323
click at [933, 242] on div "hero . moveDown ( ) hero . moveRight ( ) hero . attack ( "g" ) hero . say ( "so…" at bounding box center [991, 227] width 206 height 323
click at [928, 240] on div "hero . moveDown ( ) hero . moveRight ( ) hero . attack ( "g" ) hero . say ( "so…" at bounding box center [991, 227] width 206 height 323
click at [927, 240] on div "hero . moveDown ( ) hero . moveRight ( ) hero . attack ( "g" ) hero . say ( "so…" at bounding box center [991, 213] width 206 height 294
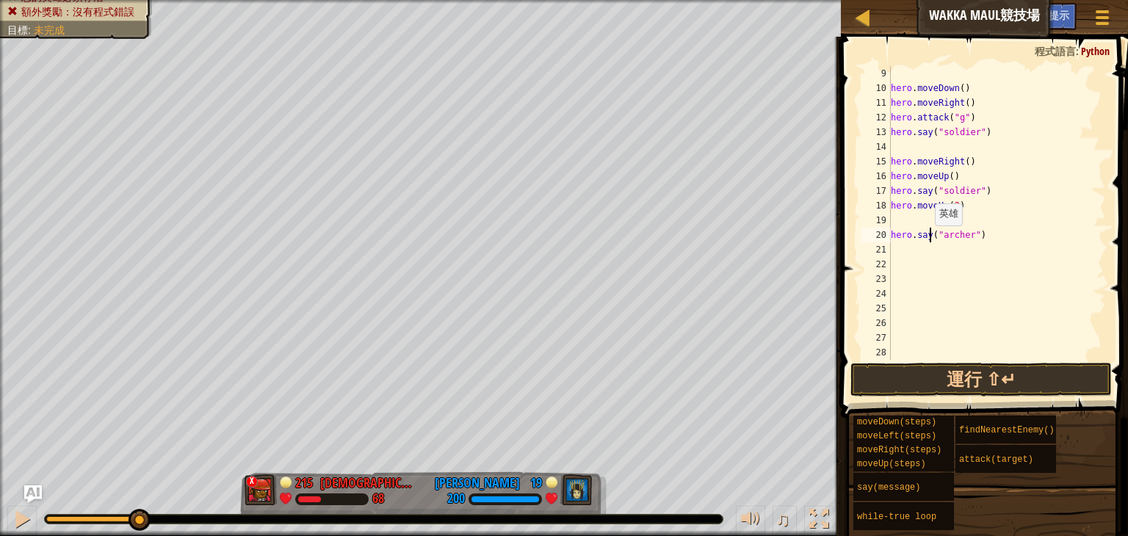
click at [927, 240] on div "hero . moveDown ( ) hero . moveRight ( ) hero . attack ( "g" ) hero . say ( "so…" at bounding box center [991, 227] width 206 height 323
click at [922, 239] on div "hero . moveDown ( ) hero . moveRight ( ) hero . attack ( "g" ) hero . say ( "so…" at bounding box center [991, 227] width 206 height 323
click at [900, 239] on div "hero . moveDown ( ) hero . moveRight ( ) hero . attack ( "g" ) hero . say ( "so…" at bounding box center [991, 227] width 206 height 323
click at [896, 240] on div "hero . moveDown ( ) hero . moveRight ( ) hero . attack ( "g" ) hero . say ( "so…" at bounding box center [991, 227] width 206 height 323
click at [895, 241] on div "hero . moveDown ( ) hero . moveRight ( ) hero . attack ( "g" ) hero . say ( "so…" at bounding box center [991, 227] width 206 height 323
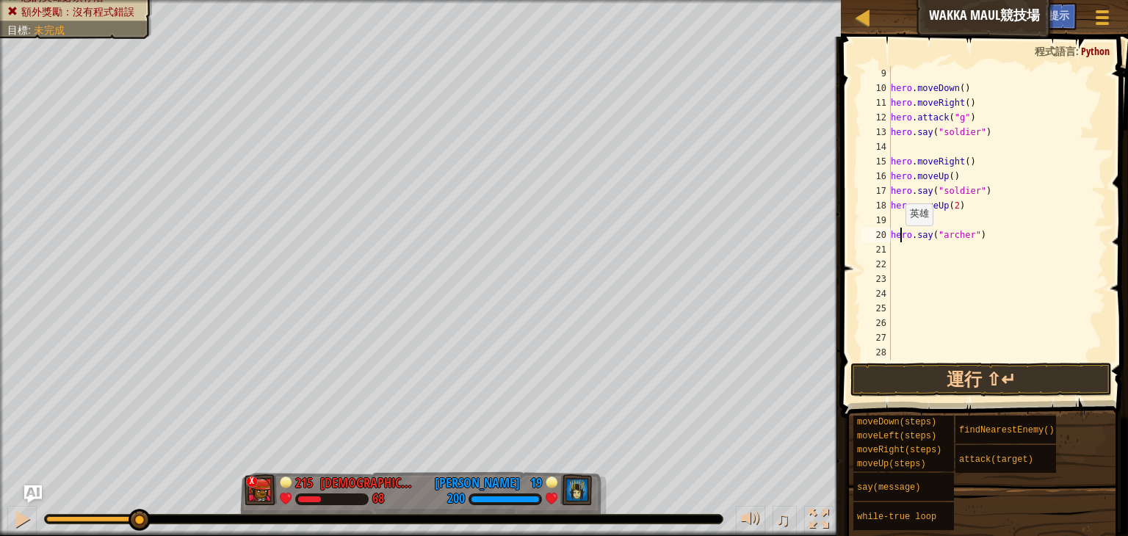
click at [894, 241] on div "hero . moveDown ( ) hero . moveRight ( ) hero . attack ( "g" ) hero . say ( "so…" at bounding box center [991, 227] width 206 height 323
type textarea "hero.say("archer")"
click at [894, 241] on div "hero . moveDown ( ) hero . moveRight ( ) hero . attack ( "g" ) hero . say ( "so…" at bounding box center [991, 227] width 206 height 323
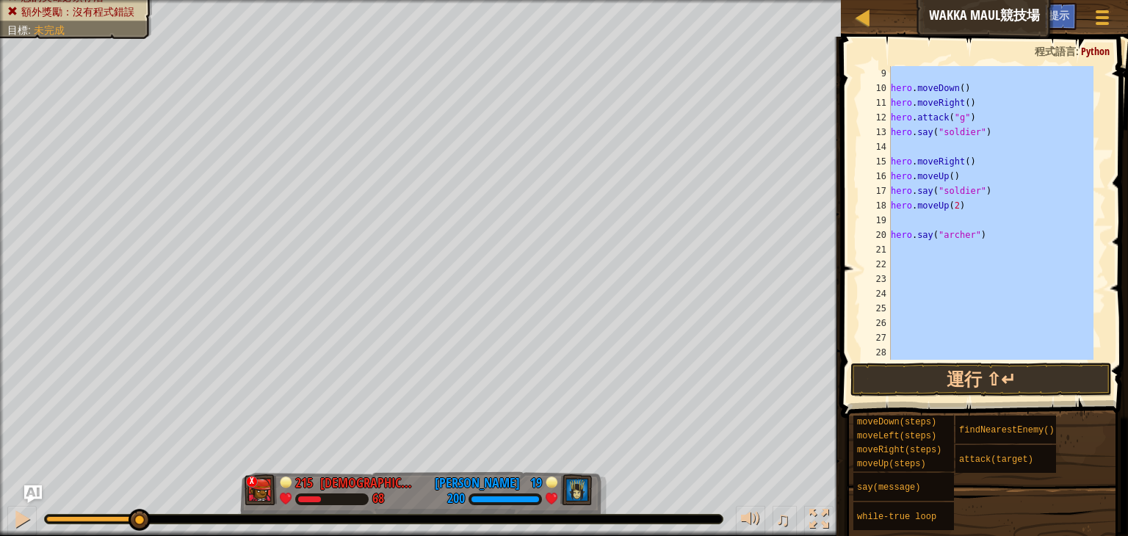
click at [1034, 219] on div "hero . moveDown ( ) hero . moveRight ( ) hero . attack ( "g" ) hero . say ( "so…" at bounding box center [991, 213] width 206 height 294
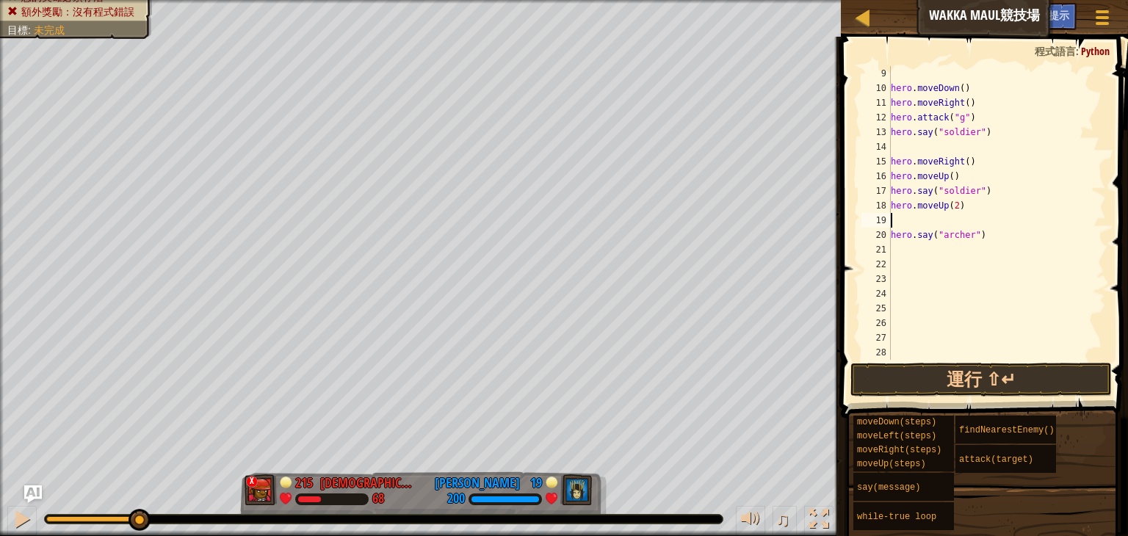
click at [987, 232] on div "hero . moveDown ( ) hero . moveRight ( ) hero . attack ( "g" ) hero . say ( "so…" at bounding box center [991, 227] width 206 height 323
click at [981, 235] on div "hero . moveDown ( ) hero . moveRight ( ) hero . attack ( "g" ) hero . say ( "so…" at bounding box center [991, 227] width 206 height 323
drag, startPoint x: 981, startPoint y: 235, endPoint x: 912, endPoint y: 233, distance: 69.0
click at [912, 233] on div "hero . moveDown ( ) hero . moveRight ( ) hero . attack ( "g" ) hero . say ( "so…" at bounding box center [991, 227] width 206 height 323
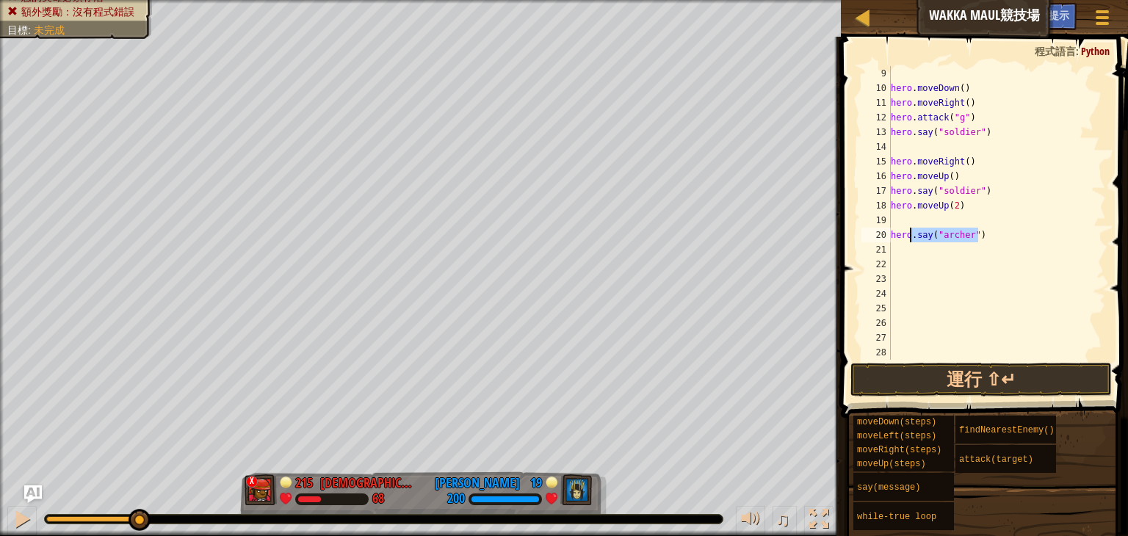
click at [978, 236] on div "hero . moveDown ( ) hero . moveRight ( ) hero . attack ( "g" ) hero . say ( "so…" at bounding box center [991, 213] width 206 height 294
drag, startPoint x: 987, startPoint y: 233, endPoint x: 931, endPoint y: 235, distance: 55.8
click at [942, 235] on div "hero . moveDown ( ) hero . moveRight ( ) hero . attack ( "g" ) hero . say ( "so…" at bounding box center [991, 227] width 206 height 323
click at [916, 235] on div "hero . moveDown ( ) hero . moveRight ( ) hero . attack ( "g" ) hero . say ( "so…" at bounding box center [991, 227] width 206 height 323
click at [906, 235] on div "hero . moveDown ( ) hero . moveRight ( ) hero . attack ( "g" ) hero . say ( "so…" at bounding box center [991, 227] width 206 height 323
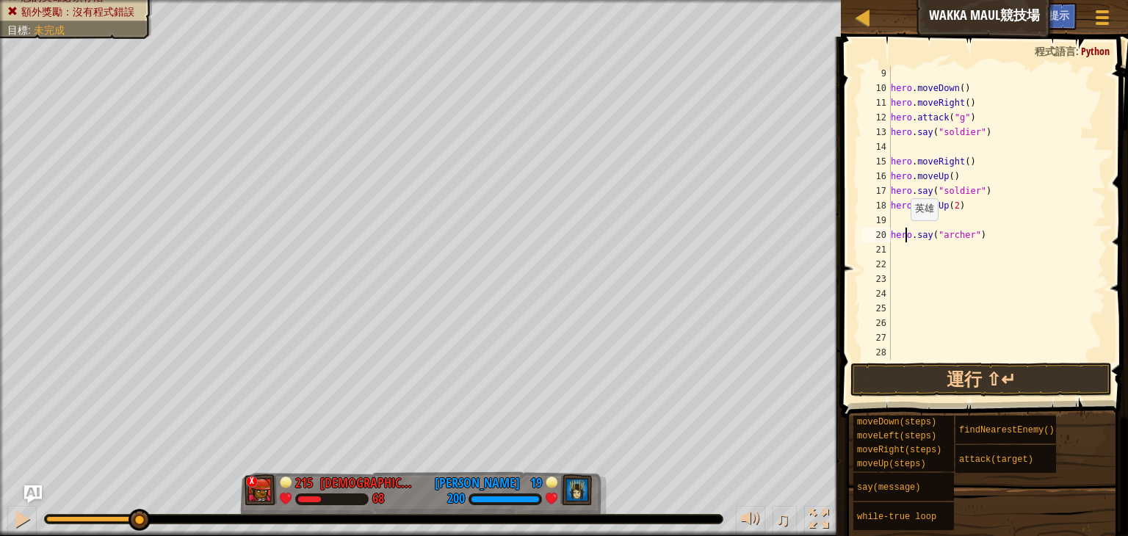
click at [894, 236] on div "hero . moveDown ( ) hero . moveRight ( ) hero . attack ( "g" ) hero . say ( "so…" at bounding box center [991, 227] width 206 height 323
click at [979, 231] on div "hero . moveDown ( ) hero . moveRight ( ) hero . attack ( "g" ) hero . say ( "so…" at bounding box center [991, 227] width 206 height 323
click at [981, 233] on div "hero . moveDown ( ) hero . moveRight ( ) hero . attack ( "g" ) hero . say ( "so…" at bounding box center [991, 227] width 206 height 323
click at [978, 236] on div "hero . moveDown ( ) hero . moveRight ( ) hero . attack ( "g" ) hero . say ( "so…" at bounding box center [991, 227] width 206 height 323
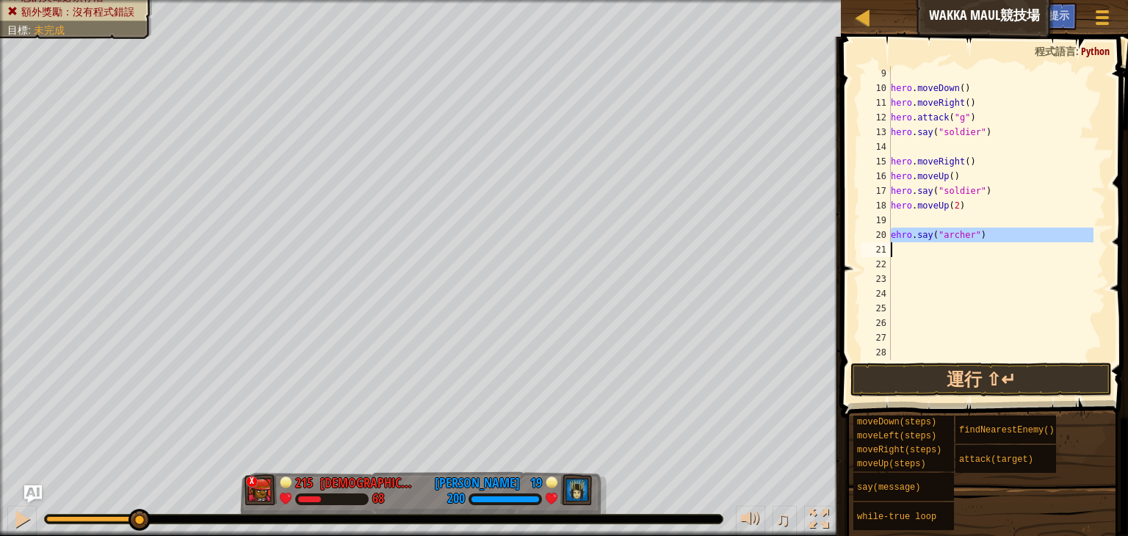
click at [976, 238] on div "hero . moveDown ( ) hero . moveRight ( ) hero . attack ( "g" ) hero . say ( "so…" at bounding box center [991, 213] width 206 height 294
click at [979, 236] on div "hero . moveDown ( ) hero . moveRight ( ) hero . attack ( "g" ) hero . say ( "so…" at bounding box center [991, 227] width 206 height 323
click at [987, 233] on div "hero . moveDown ( ) hero . moveRight ( ) hero . attack ( "g" ) hero . say ( "so…" at bounding box center [991, 213] width 206 height 294
drag, startPoint x: 987, startPoint y: 233, endPoint x: 979, endPoint y: 236, distance: 9.3
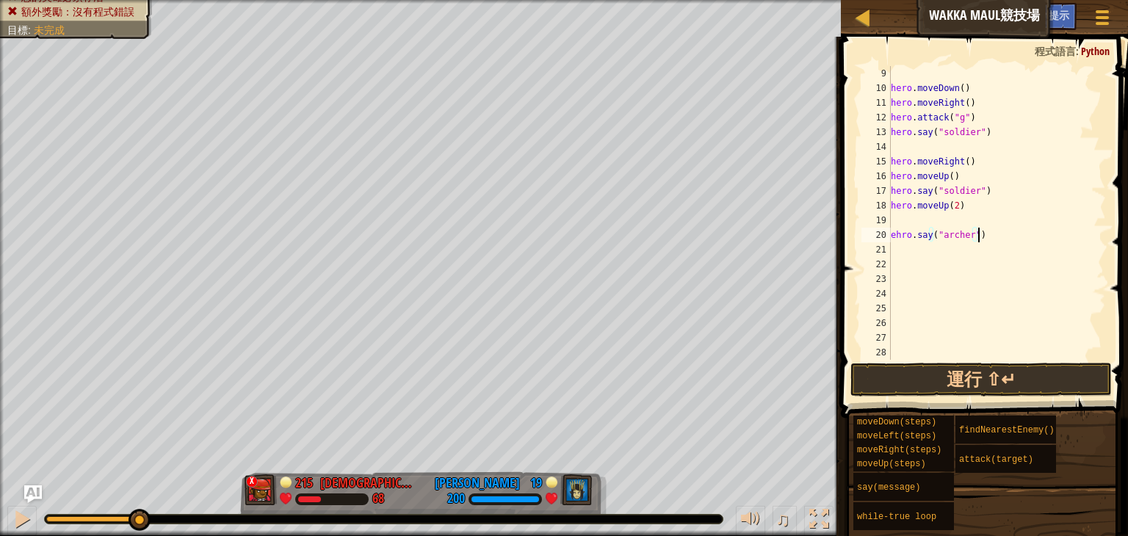
click at [982, 234] on div "hero . moveDown ( ) hero . moveRight ( ) hero . attack ( "g" ) hero . say ( "so…" at bounding box center [991, 227] width 206 height 323
click at [979, 236] on div "hero . moveDown ( ) hero . moveRight ( ) hero . attack ( "g" ) hero . say ( "so…" at bounding box center [991, 227] width 206 height 323
drag, startPoint x: 965, startPoint y: 236, endPoint x: 904, endPoint y: 239, distance: 61.7
click at [904, 239] on div "hero . moveDown ( ) hero . moveRight ( ) hero . attack ( "g" ) hero . say ( "so…" at bounding box center [991, 227] width 206 height 323
click at [904, 233] on div "hero . moveDown ( ) hero . moveRight ( ) hero . attack ( "g" ) hero . say ( "so…" at bounding box center [991, 213] width 206 height 294
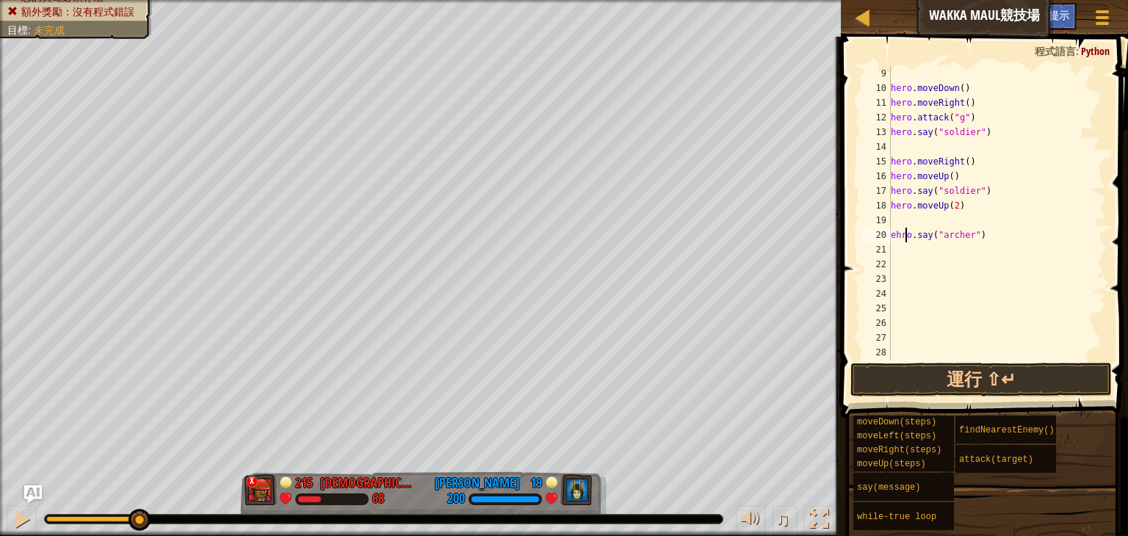
click at [899, 236] on div "hero . moveDown ( ) hero . moveRight ( ) hero . attack ( "g" ) hero . say ( "so…" at bounding box center [991, 227] width 206 height 323
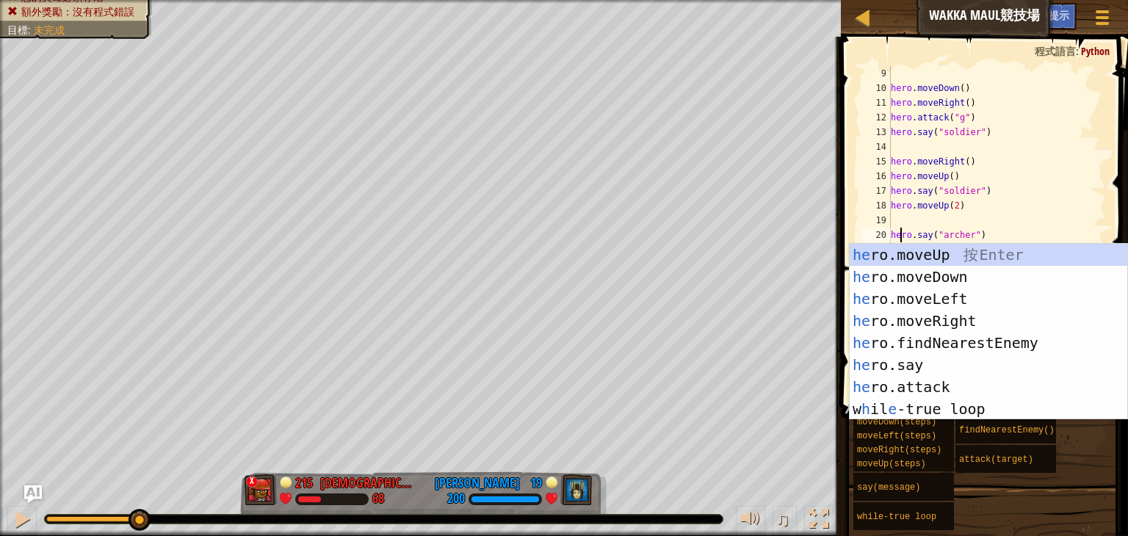
scroll to position [7, 1]
click at [994, 233] on div "hero . moveDown ( ) hero . moveRight ( ) hero . attack ( "g" ) hero . say ( "so…" at bounding box center [991, 227] width 206 height 323
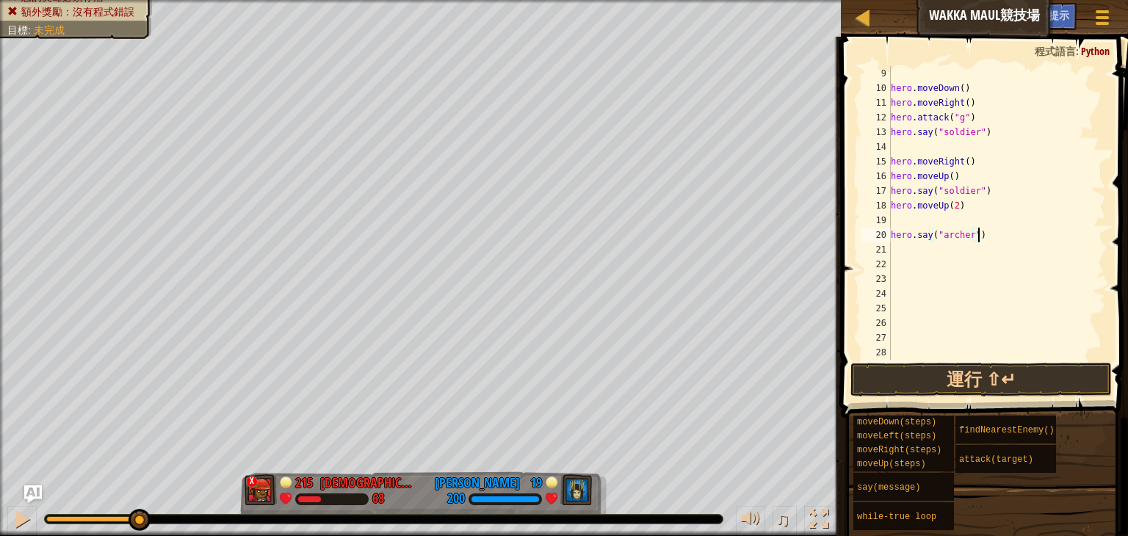
click at [978, 233] on div "hero . moveDown ( ) hero . moveRight ( ) hero . attack ( "g" ) hero . say ( "so…" at bounding box center [991, 227] width 206 height 323
drag, startPoint x: 978, startPoint y: 233, endPoint x: 890, endPoint y: 242, distance: 87.8
click at [893, 242] on div "hero . moveDown ( ) hero . moveRight ( ) hero . attack ( "g" ) hero . say ( "so…" at bounding box center [991, 227] width 206 height 323
click at [889, 242] on div "20" at bounding box center [875, 235] width 29 height 15
type textarea "hero.say("archer")"
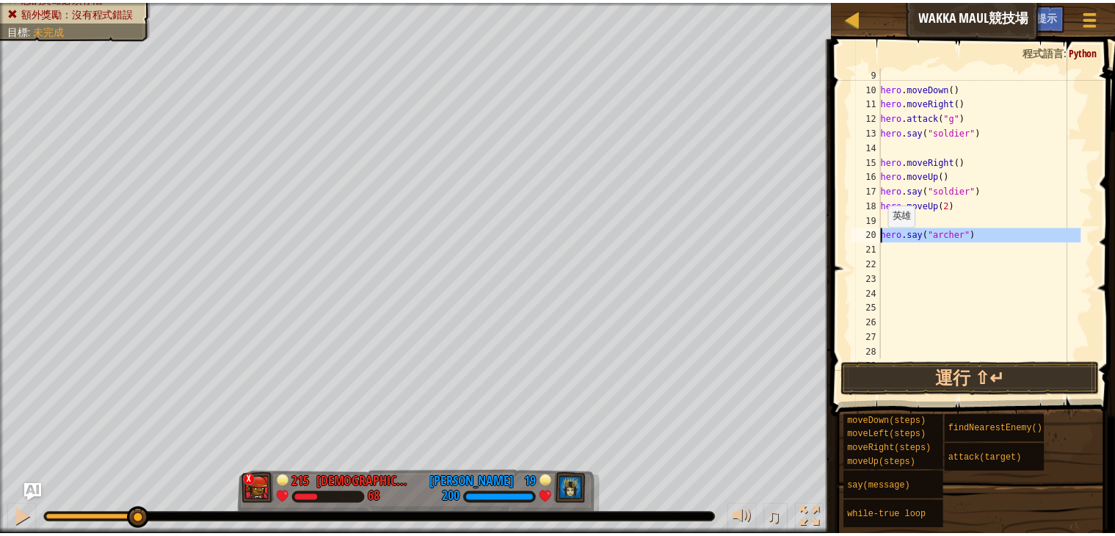
scroll to position [7, 0]
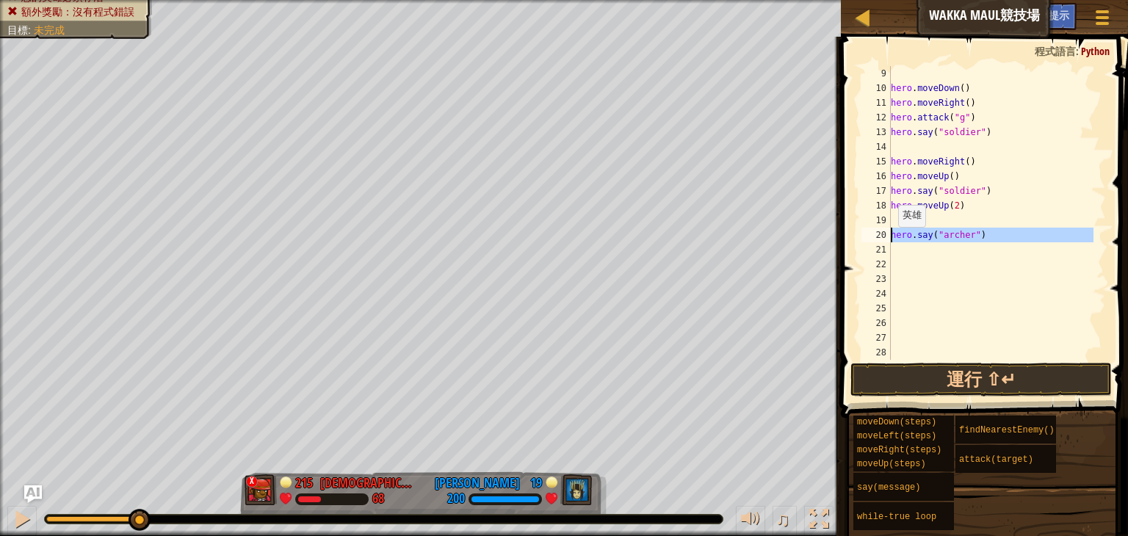
click at [889, 242] on div "20" at bounding box center [875, 235] width 29 height 15
drag, startPoint x: 972, startPoint y: 236, endPoint x: 929, endPoint y: 250, distance: 45.5
click at [946, 247] on div "hero . moveDown ( ) hero . moveRight ( ) hero . attack ( "g" ) hero . say ( "so…" at bounding box center [991, 227] width 206 height 323
type textarea "hero.say("archer")"
drag, startPoint x: 901, startPoint y: 250, endPoint x: 893, endPoint y: 236, distance: 17.1
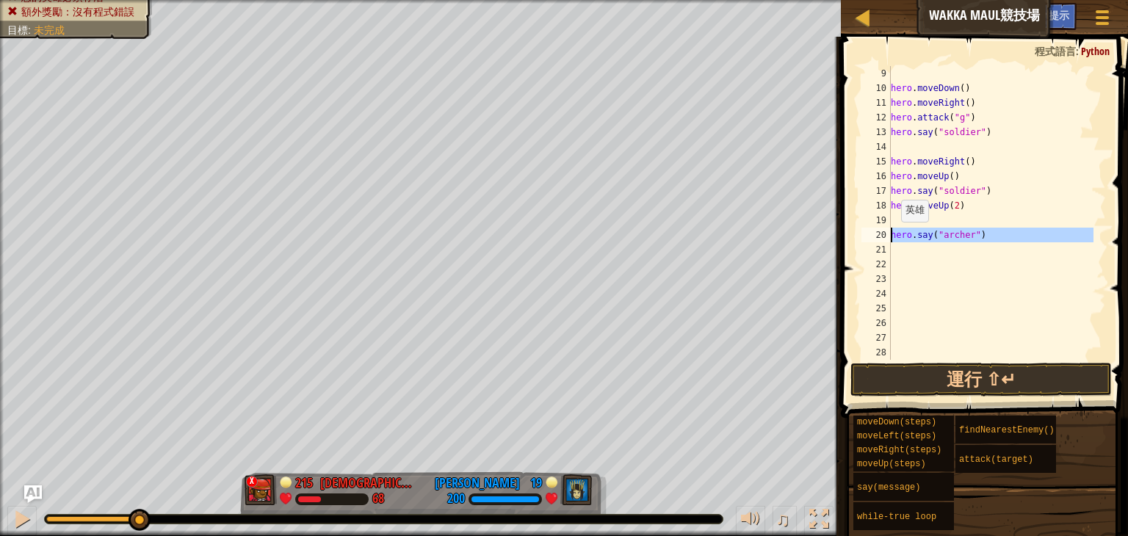
click at [893, 236] on div "hero . moveDown ( ) hero . moveRight ( ) hero . attack ( "g" ) hero . say ( "so…" at bounding box center [991, 227] width 206 height 323
type textarea "hero.say("archer")"
click at [916, 253] on div "hero . moveDown ( ) hero . moveRight ( ) hero . attack ( "g" ) hero . say ( "so…" at bounding box center [991, 213] width 206 height 294
click at [907, 219] on div "hero . moveDown ( ) hero . moveRight ( ) hero . attack ( "g" ) hero . say ( "so…" at bounding box center [991, 227] width 206 height 323
paste textarea "hero.say("archer")"
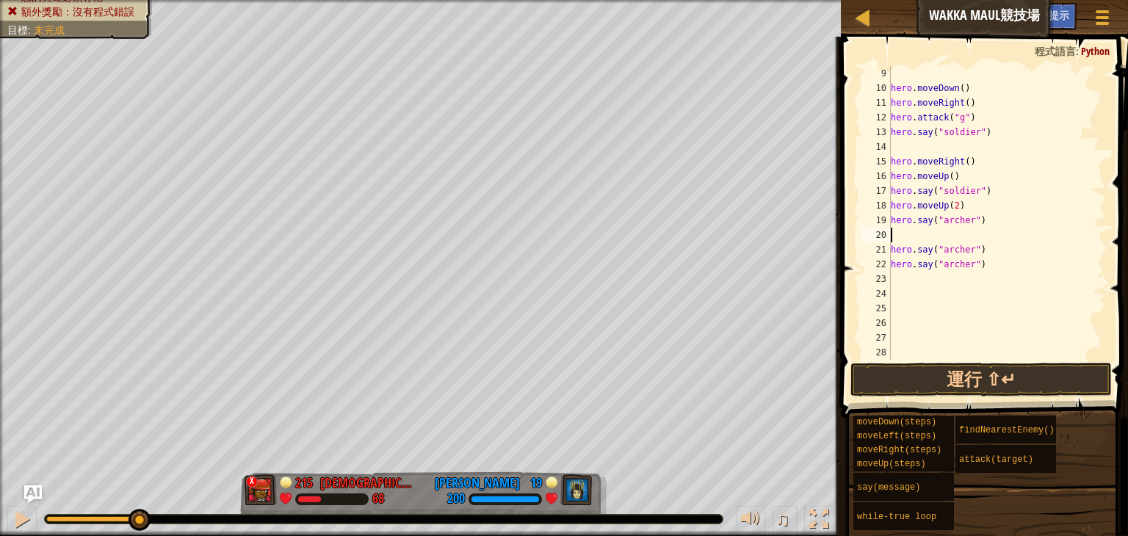
type textarea "hero.say("archer")"
click at [910, 268] on div "hero . moveDown ( ) hero . moveRight ( ) hero . attack ( "g" ) hero . say ( "so…" at bounding box center [991, 227] width 206 height 323
type textarea "h"
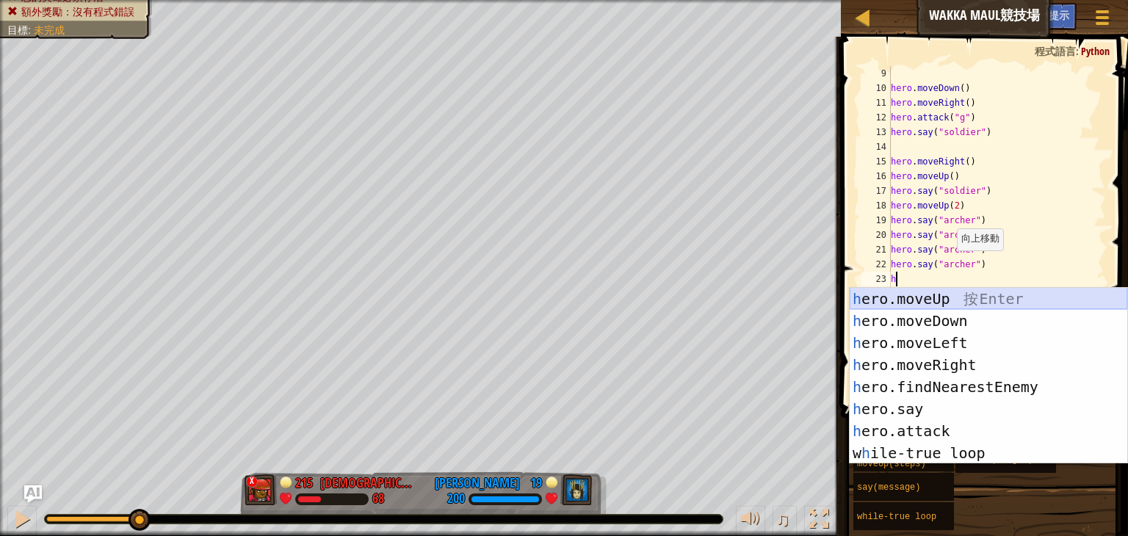
click at [951, 297] on div "h ero.moveUp 按 Enter h ero.moveDown 按 Enter h ero.moveLeft 按 Enter h ero.moveRi…" at bounding box center [987, 398] width 277 height 220
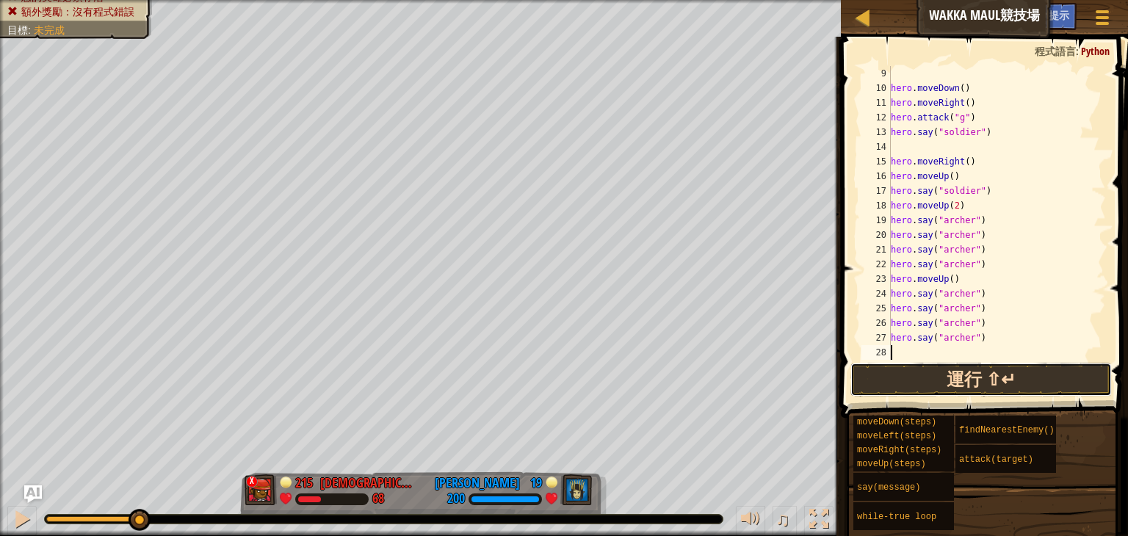
click at [970, 374] on button "運行 ⇧↵" at bounding box center [980, 380] width 261 height 34
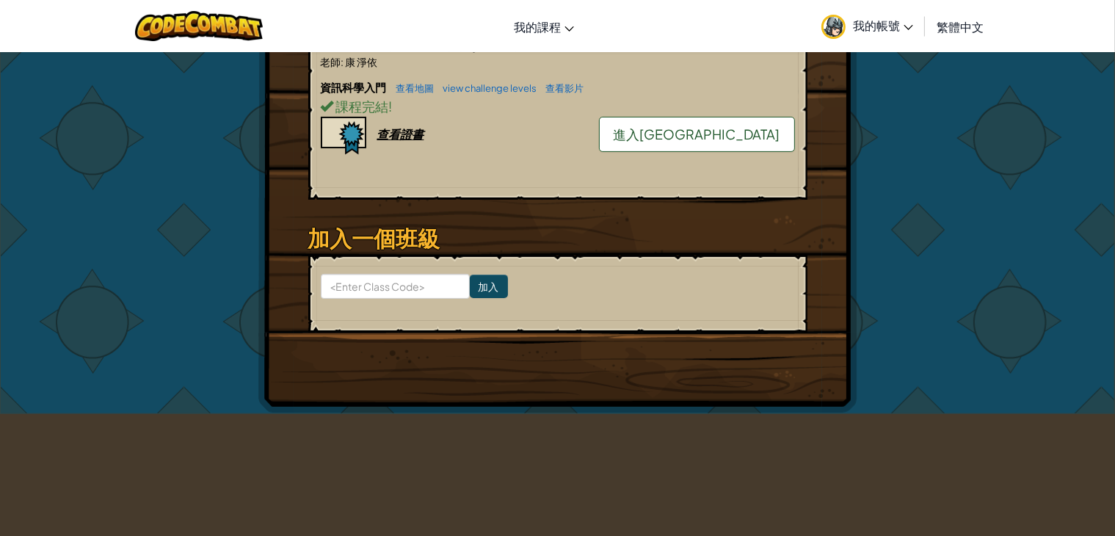
scroll to position [294, 0]
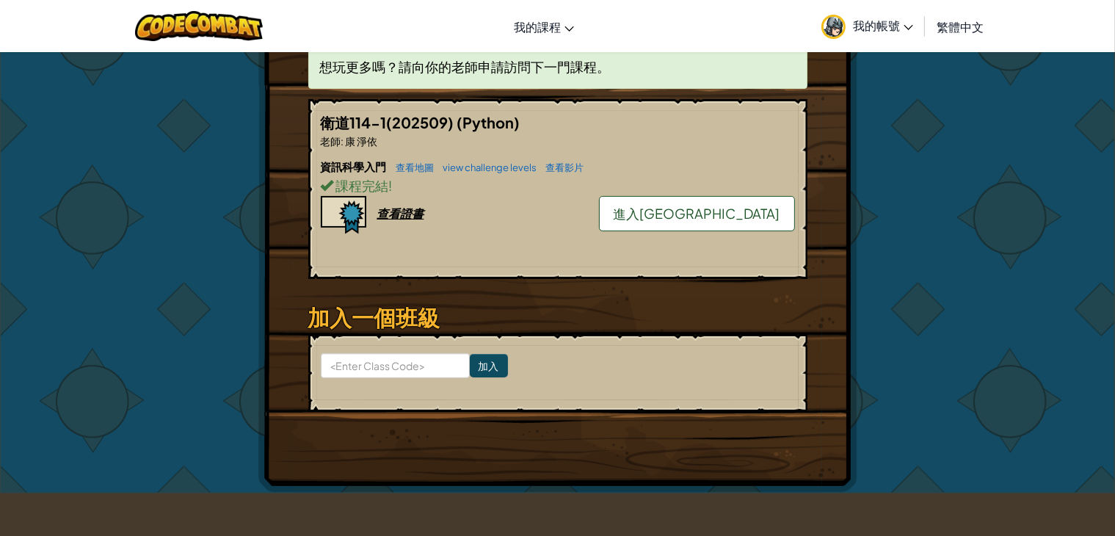
click at [732, 212] on span "進入[GEOGRAPHIC_DATA]" at bounding box center [697, 213] width 167 height 17
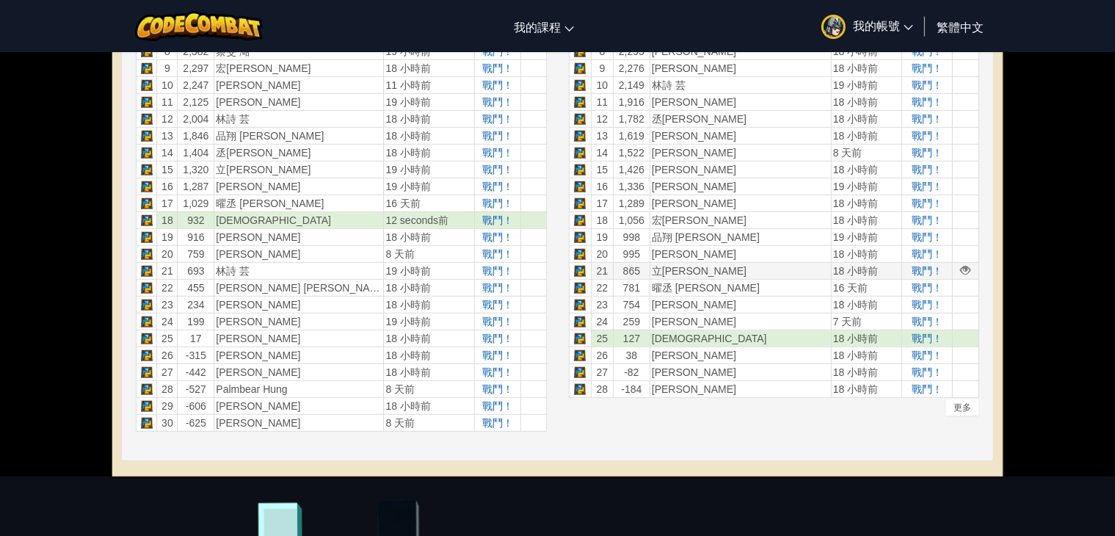
scroll to position [661, 0]
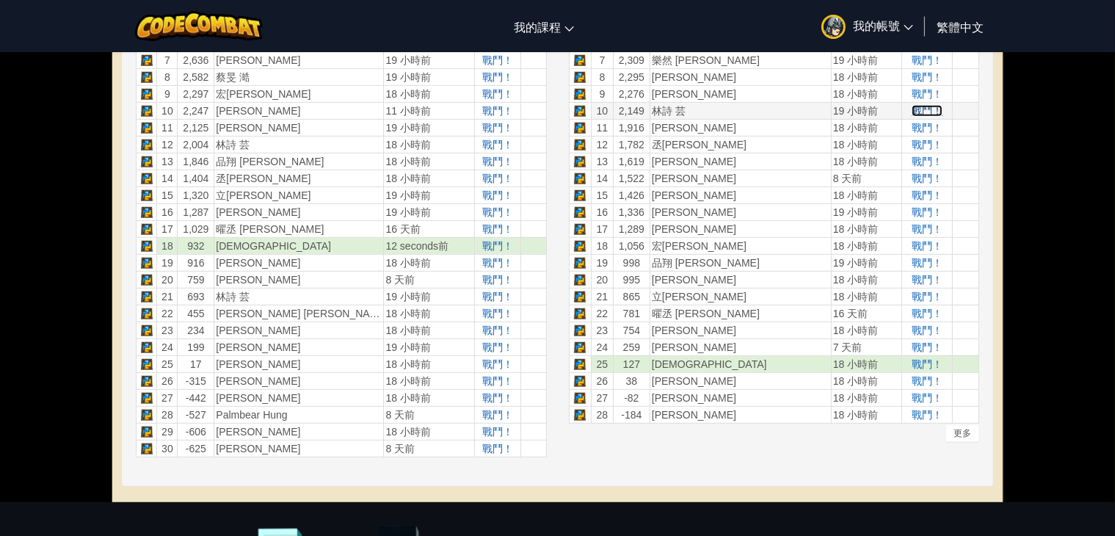
click at [912, 106] on span "戰鬥！" at bounding box center [927, 111] width 31 height 12
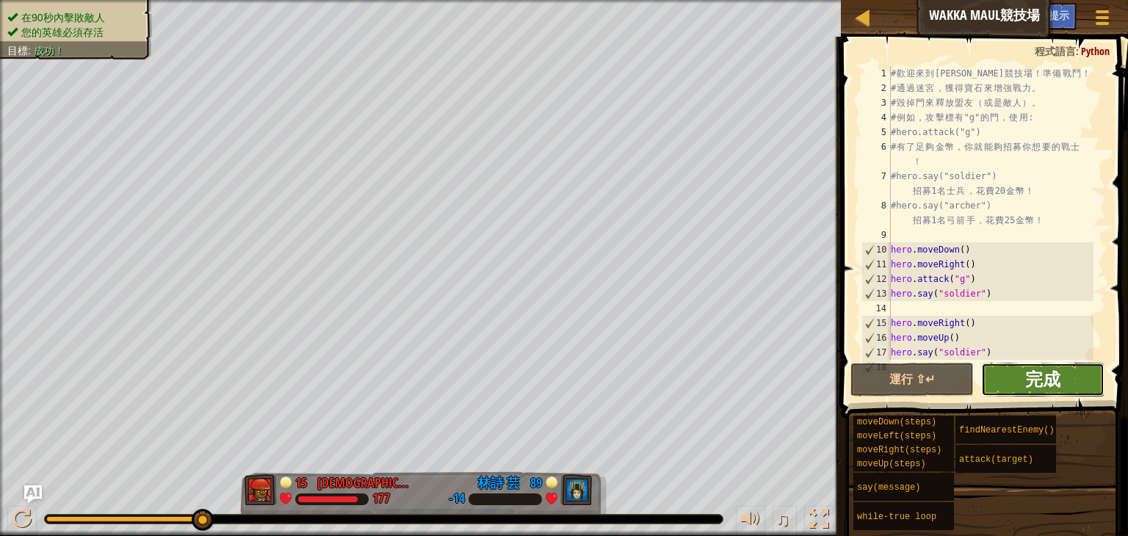
click at [1035, 371] on span "完成" at bounding box center [1042, 378] width 35 height 23
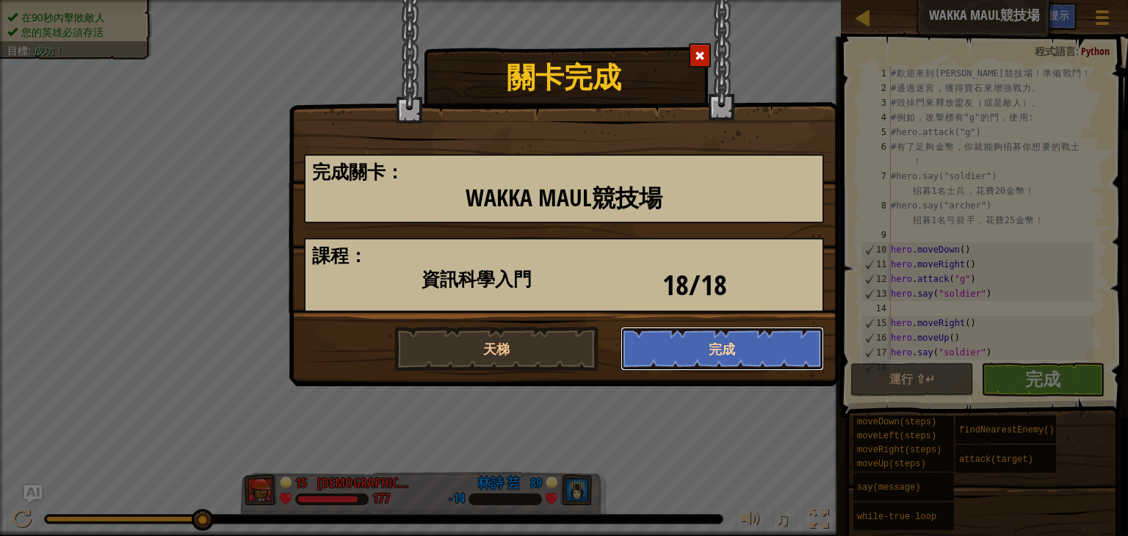
click at [728, 358] on button "完成" at bounding box center [722, 349] width 204 height 44
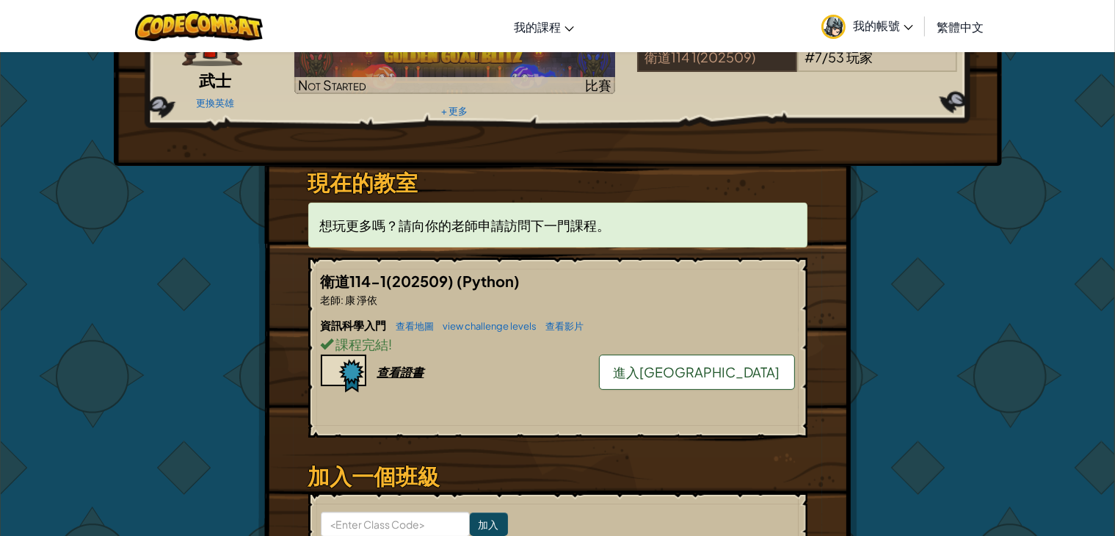
scroll to position [147, 0]
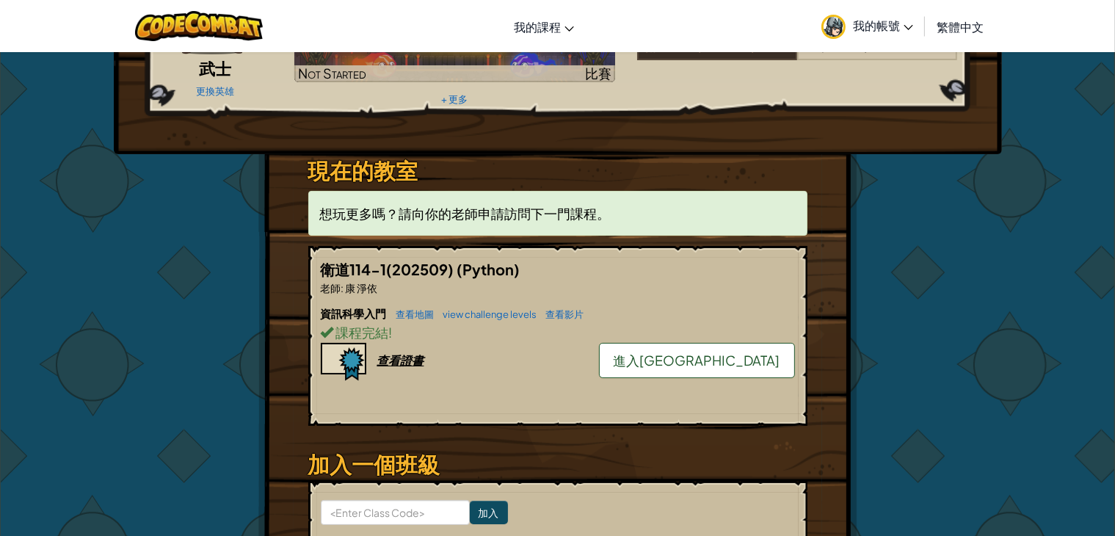
click at [737, 362] on span "進入[GEOGRAPHIC_DATA]" at bounding box center [697, 360] width 167 height 17
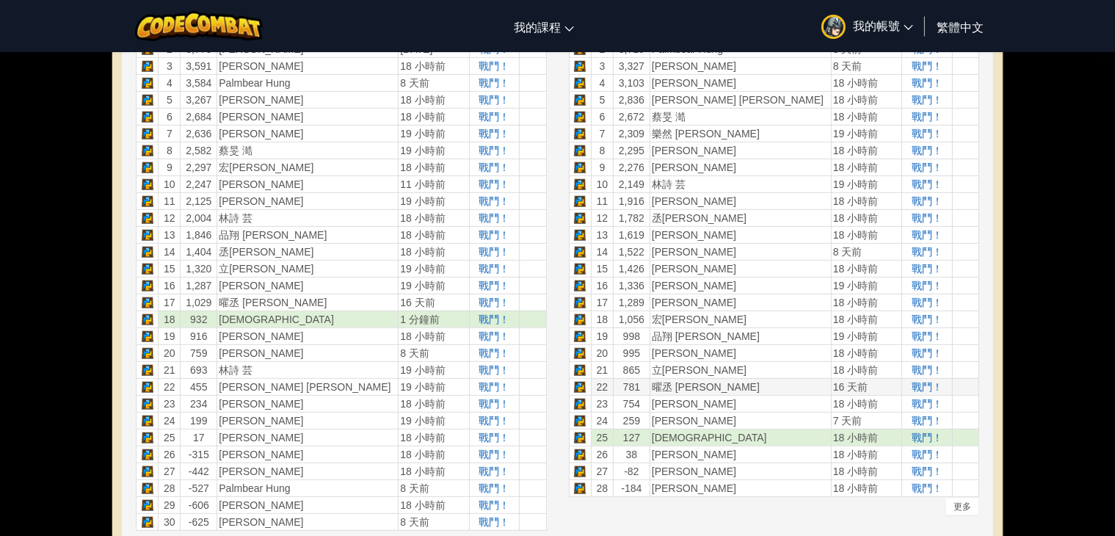
scroll to position [514, 0]
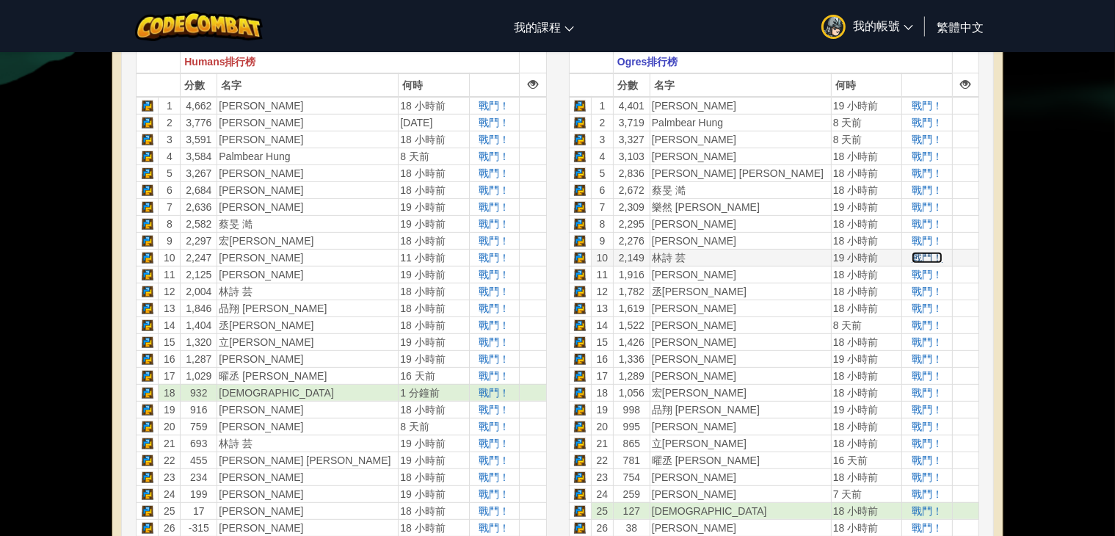
click at [918, 252] on span "戰鬥！" at bounding box center [927, 258] width 31 height 12
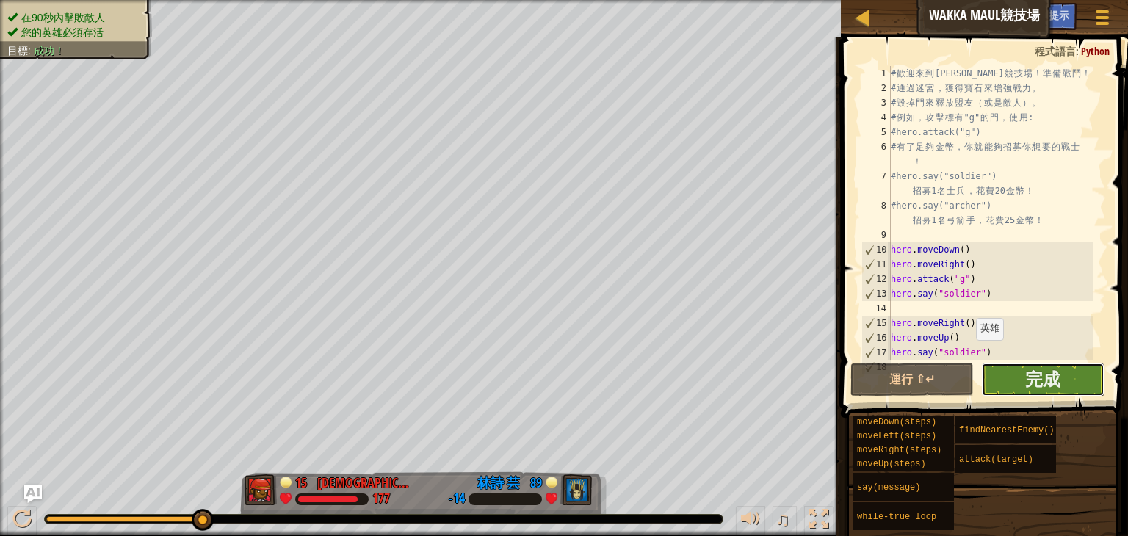
click at [989, 371] on button "完成" at bounding box center [1042, 380] width 123 height 34
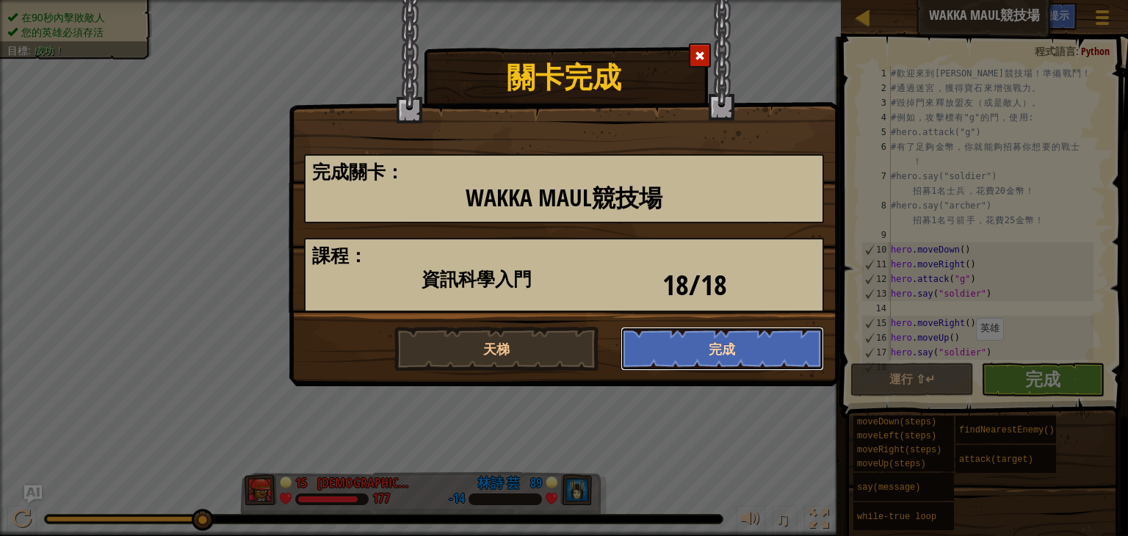
click at [746, 346] on button "完成" at bounding box center [722, 349] width 204 height 44
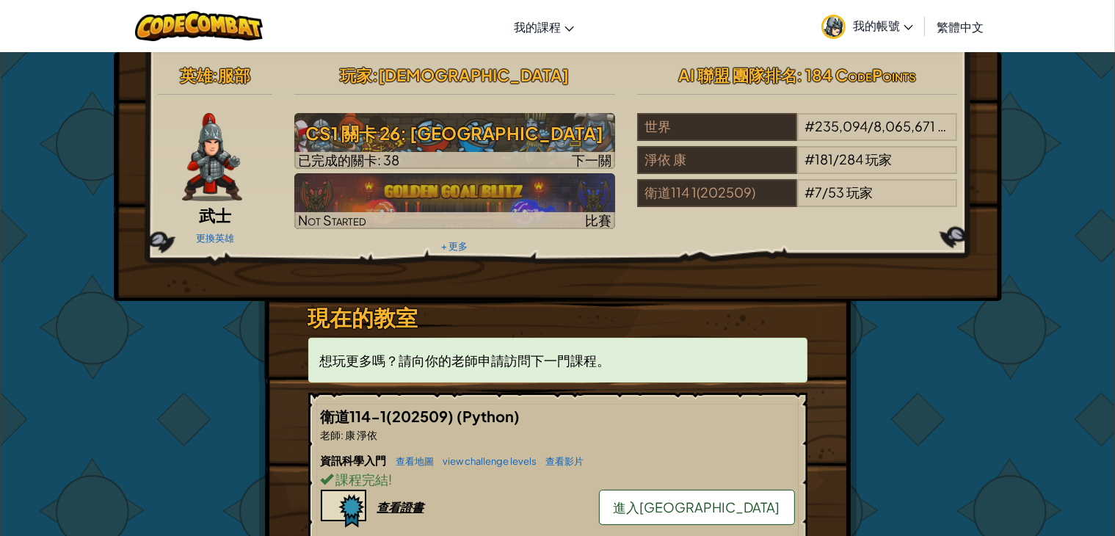
click at [771, 507] on link "進入[GEOGRAPHIC_DATA]" at bounding box center [697, 507] width 196 height 35
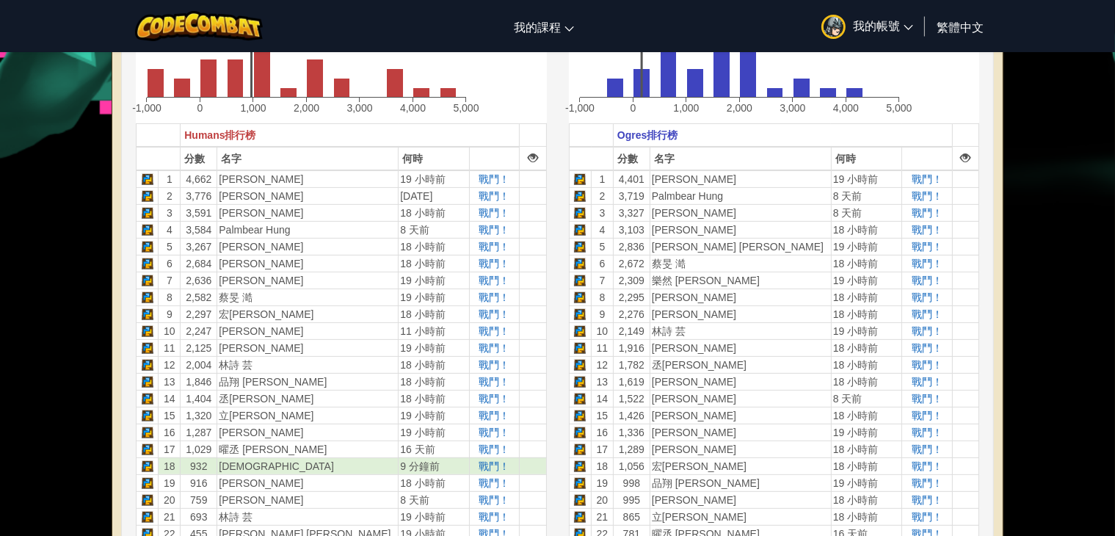
scroll to position [367, 0]
